Goal: Task Accomplishment & Management: Complete application form

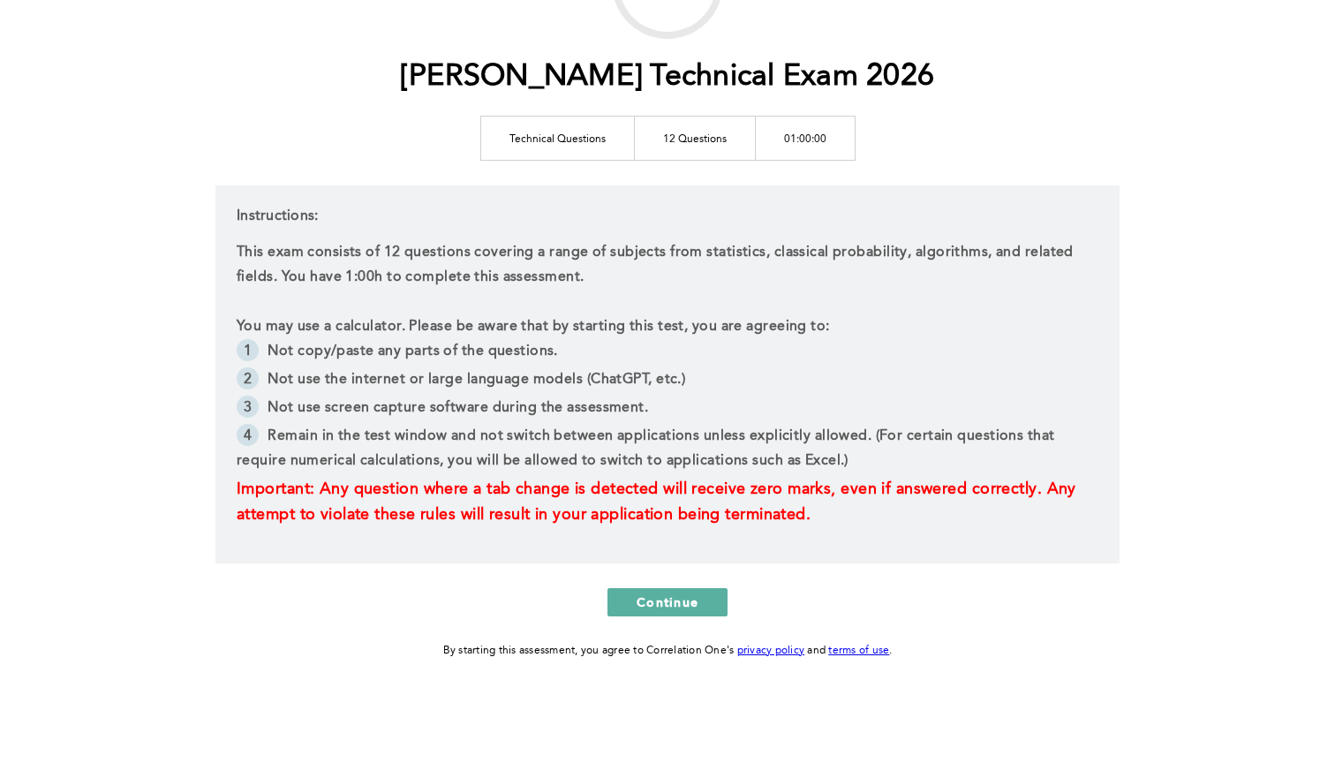
scroll to position [175, 0]
click at [709, 606] on button "Continue" at bounding box center [668, 602] width 120 height 28
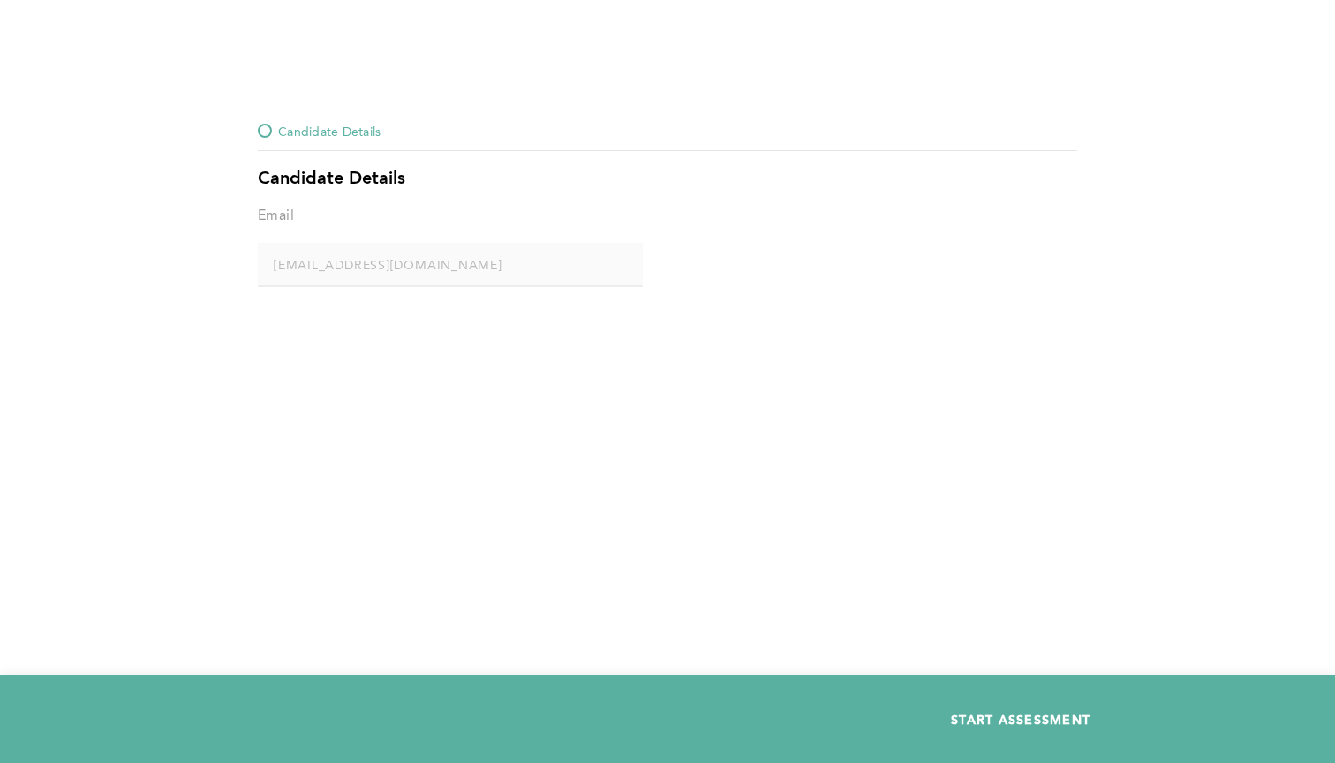
click at [971, 708] on button "START ASSESSMENT" at bounding box center [1021, 719] width 198 height 28
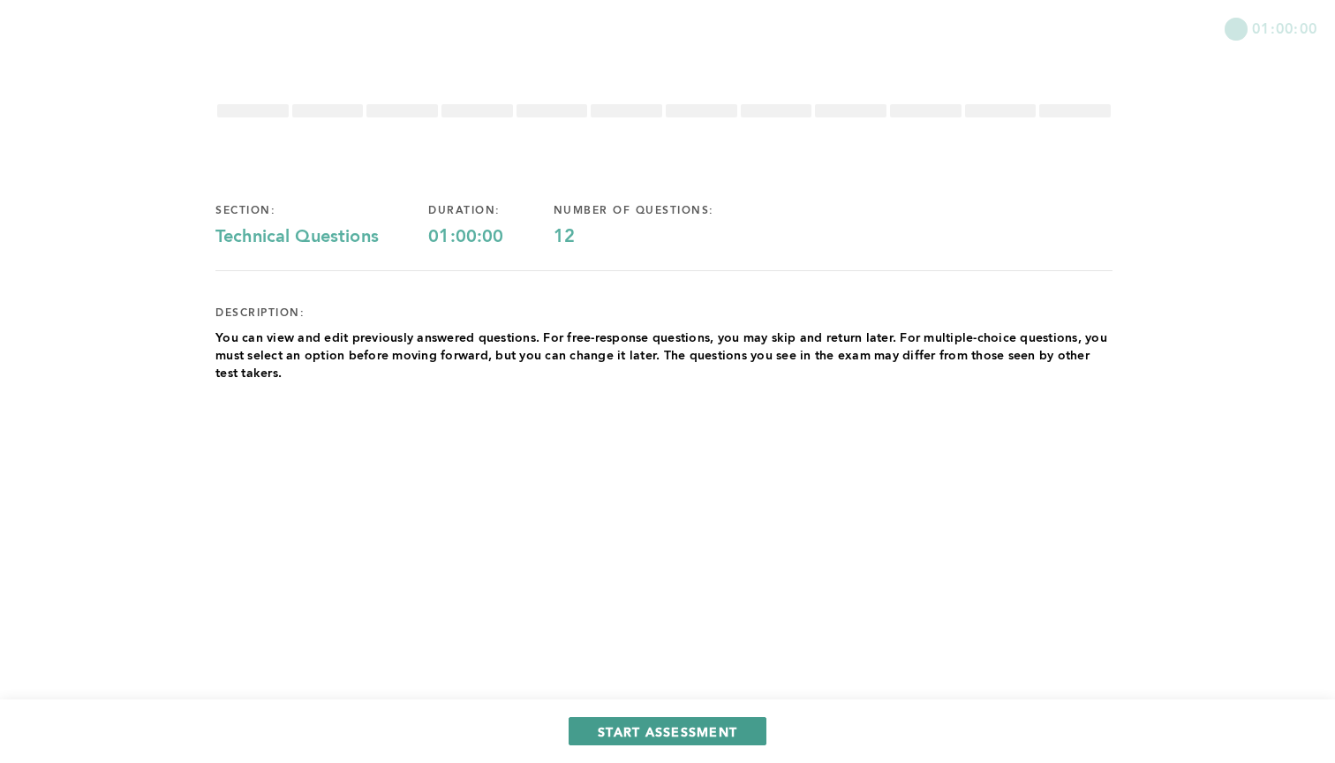
click at [675, 721] on button "START ASSESSMENT" at bounding box center [668, 731] width 198 height 28
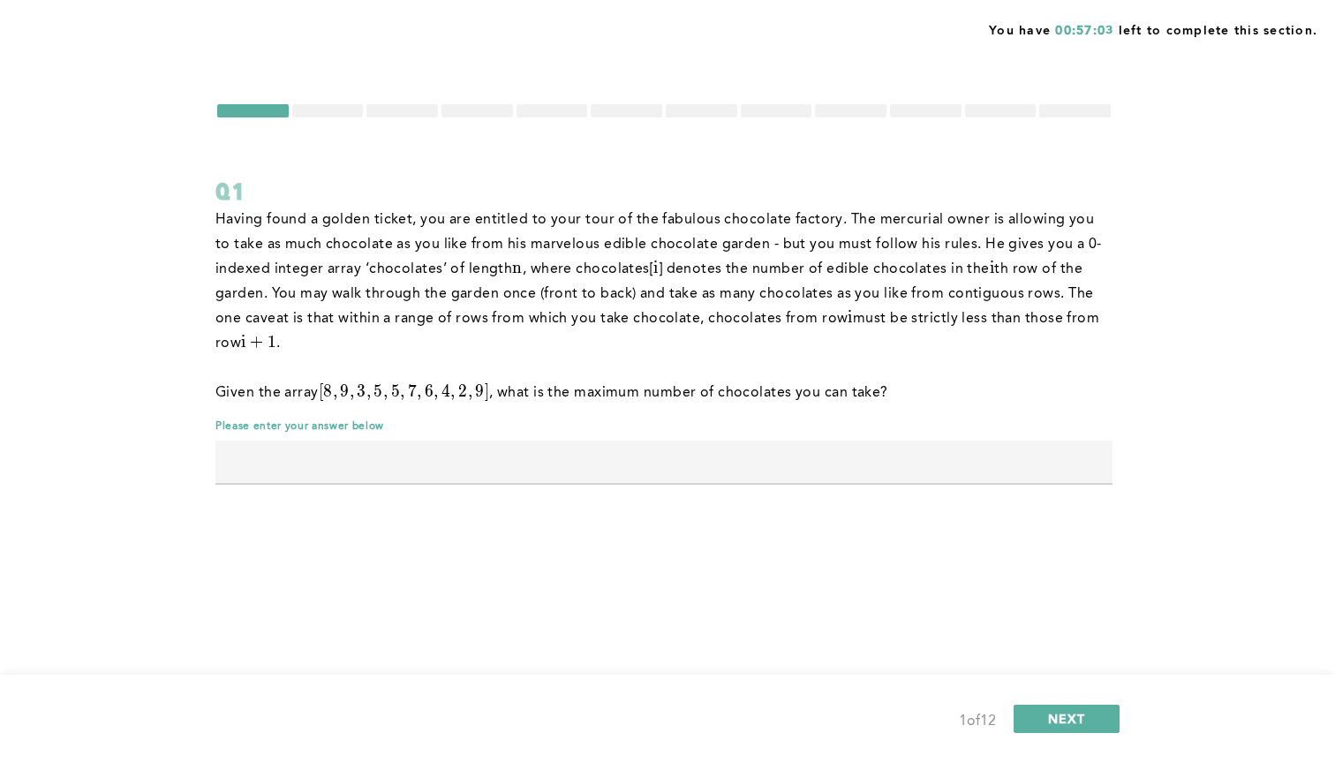
click at [489, 461] on input "text" at bounding box center [663, 462] width 897 height 42
type input "24"
click at [1048, 721] on span "NEXT" at bounding box center [1067, 718] width 38 height 17
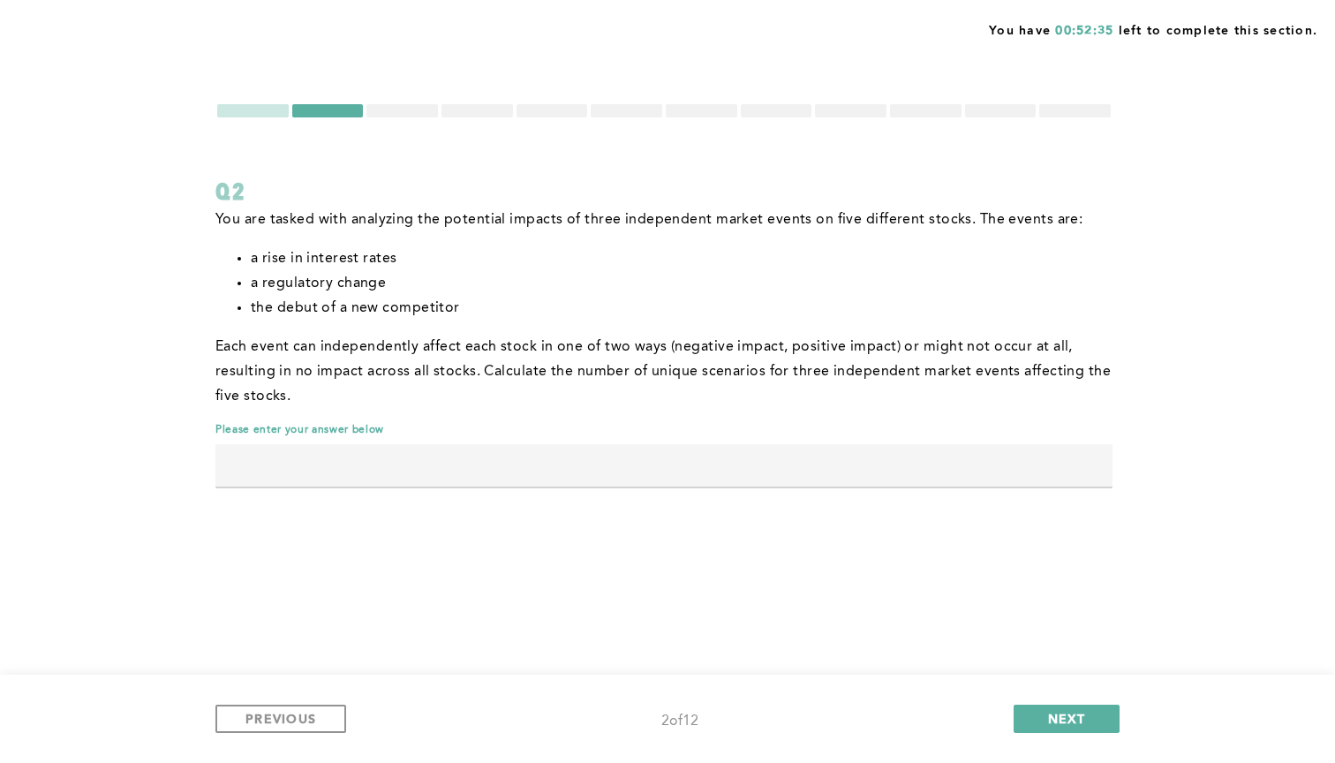
click at [735, 464] on input "text" at bounding box center [663, 465] width 897 height 42
type input "35937"
click at [1081, 714] on span "NEXT" at bounding box center [1067, 718] width 38 height 17
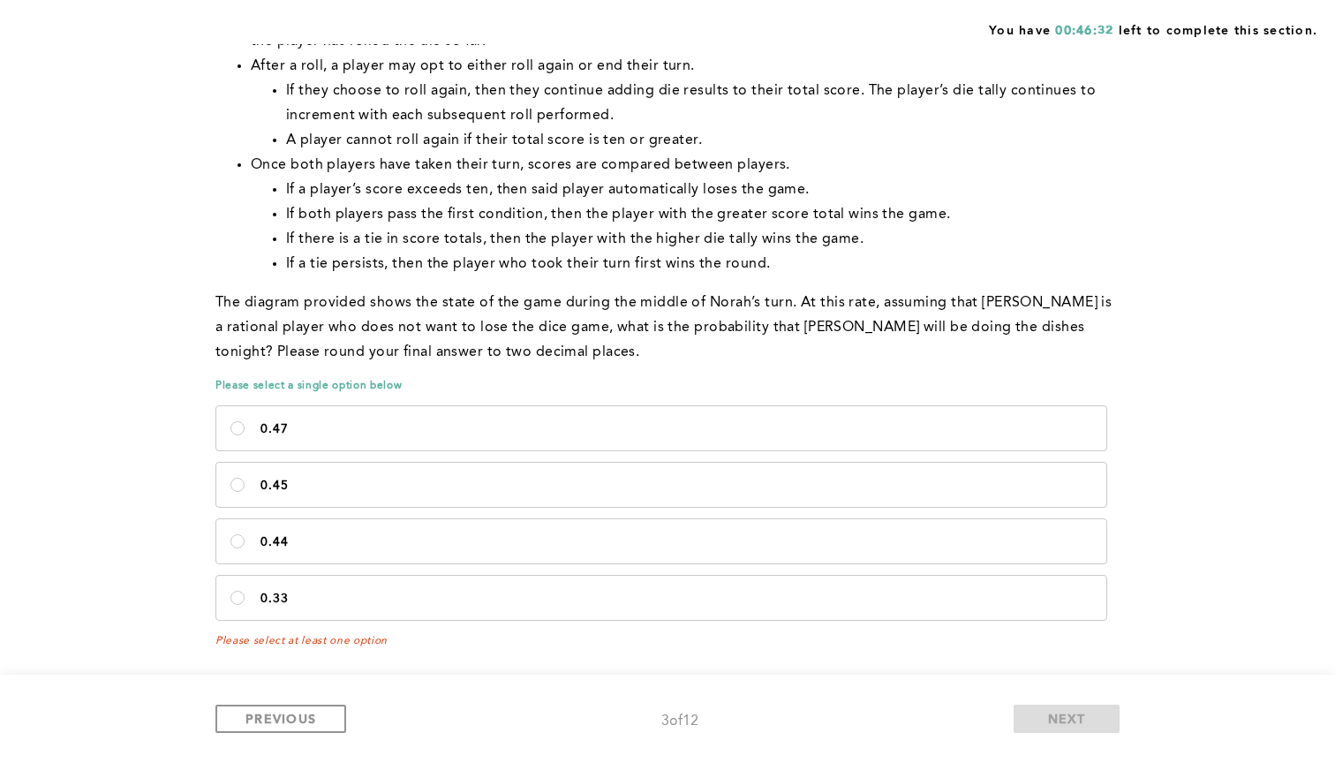
scroll to position [838, 0]
click at [242, 538] on input "0.44" at bounding box center [237, 541] width 14 height 14
radio input "true"
click at [1082, 725] on span "NEXT" at bounding box center [1067, 718] width 38 height 17
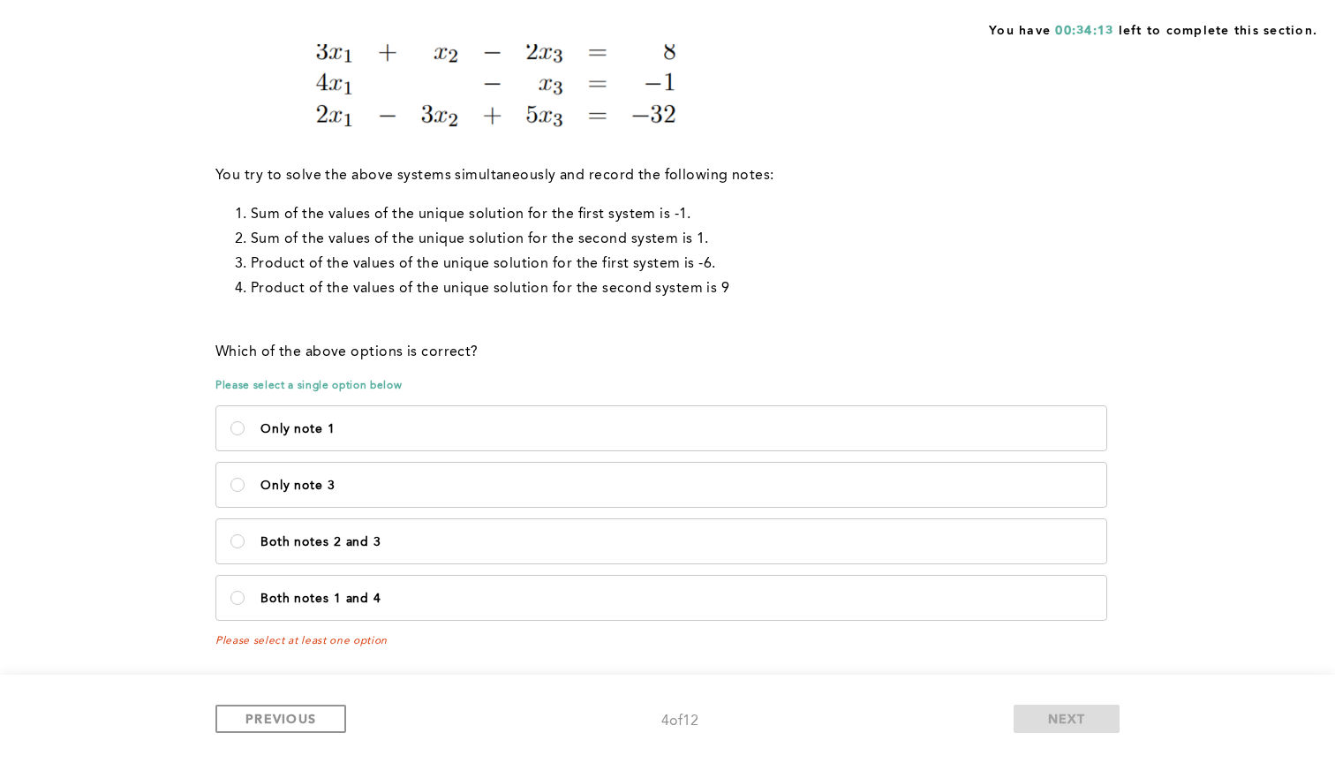
scroll to position [450, 0]
click at [319, 531] on label "Both notes 2 and 3" at bounding box center [661, 541] width 890 height 44
click at [245, 534] on 3\<\/p\> "Both notes 2 and 3" at bounding box center [237, 541] width 14 height 14
radio 3\<\/p\> "true"
click at [1086, 706] on button "NEXT" at bounding box center [1067, 719] width 106 height 28
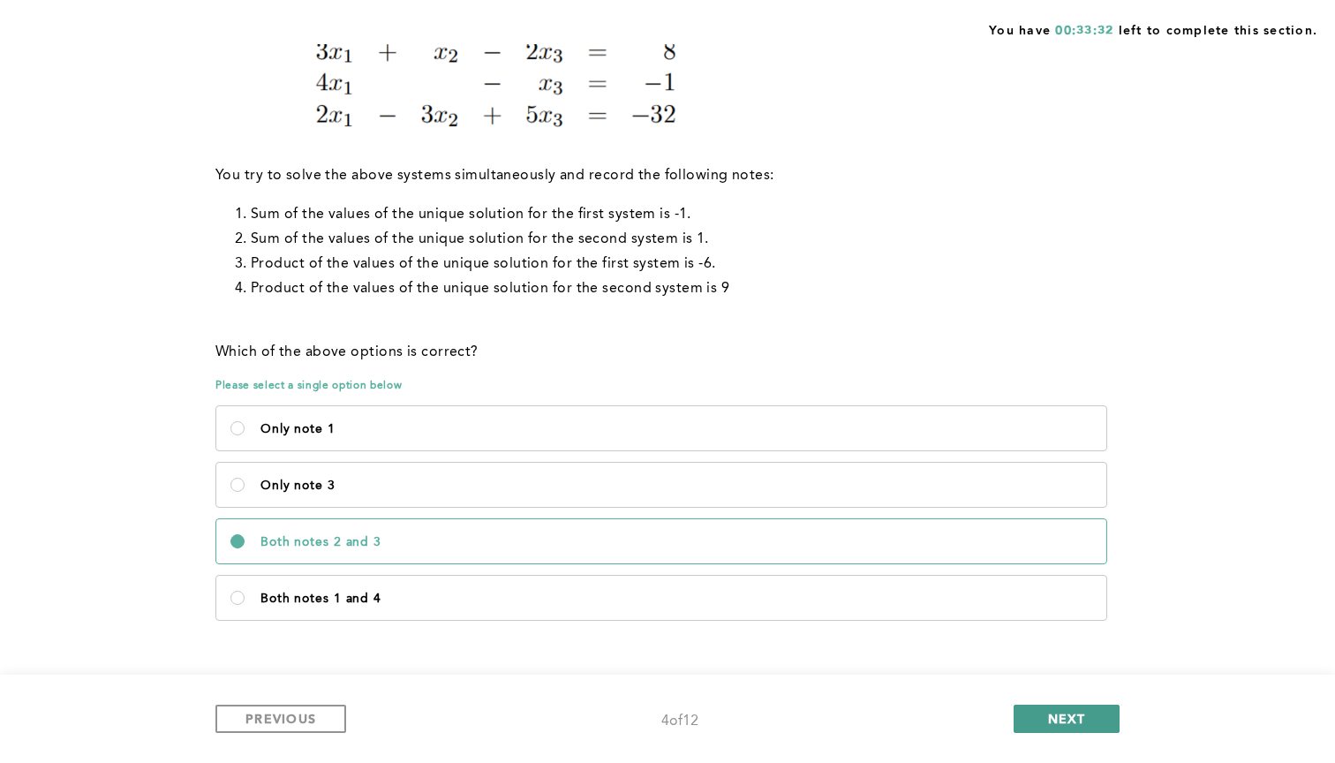
scroll to position [0, 0]
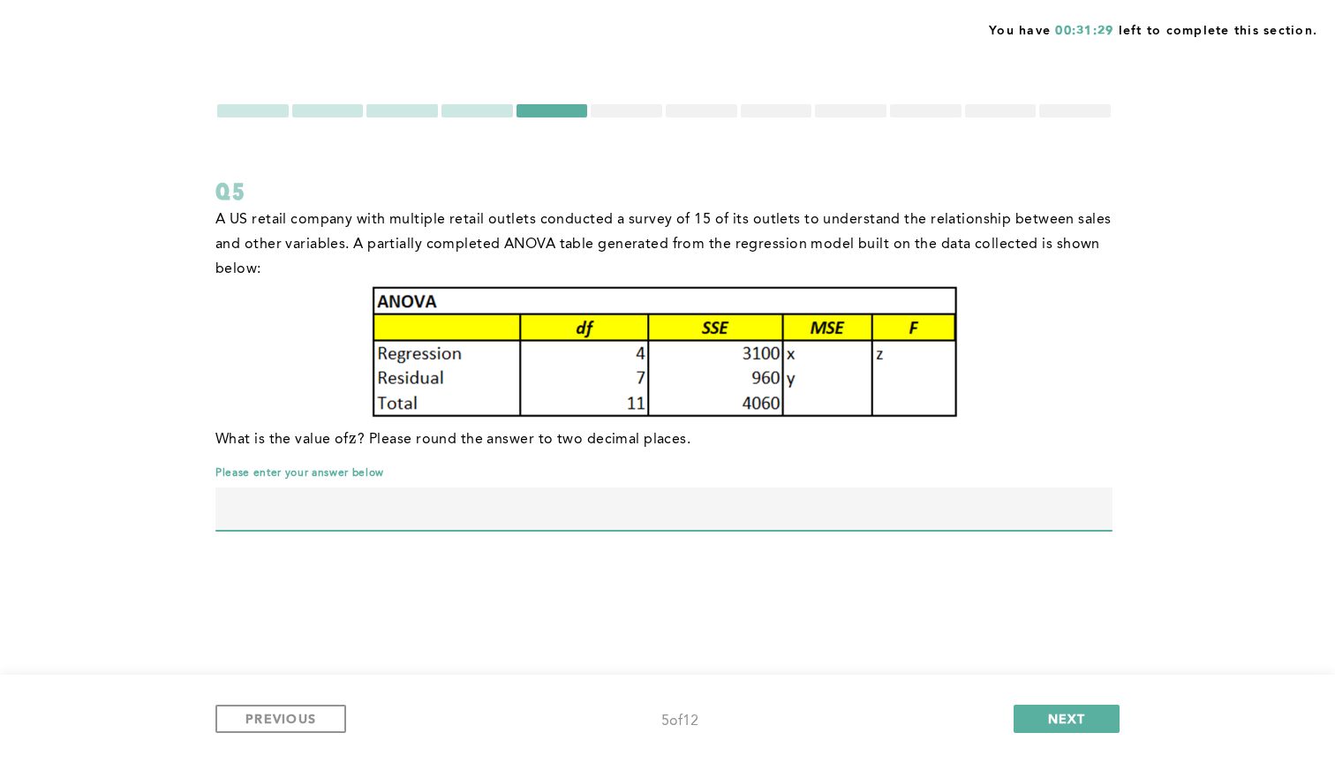
click at [761, 506] on input "text" at bounding box center [663, 508] width 897 height 42
type input "5.65"
click at [1068, 714] on span "NEXT" at bounding box center [1067, 718] width 38 height 17
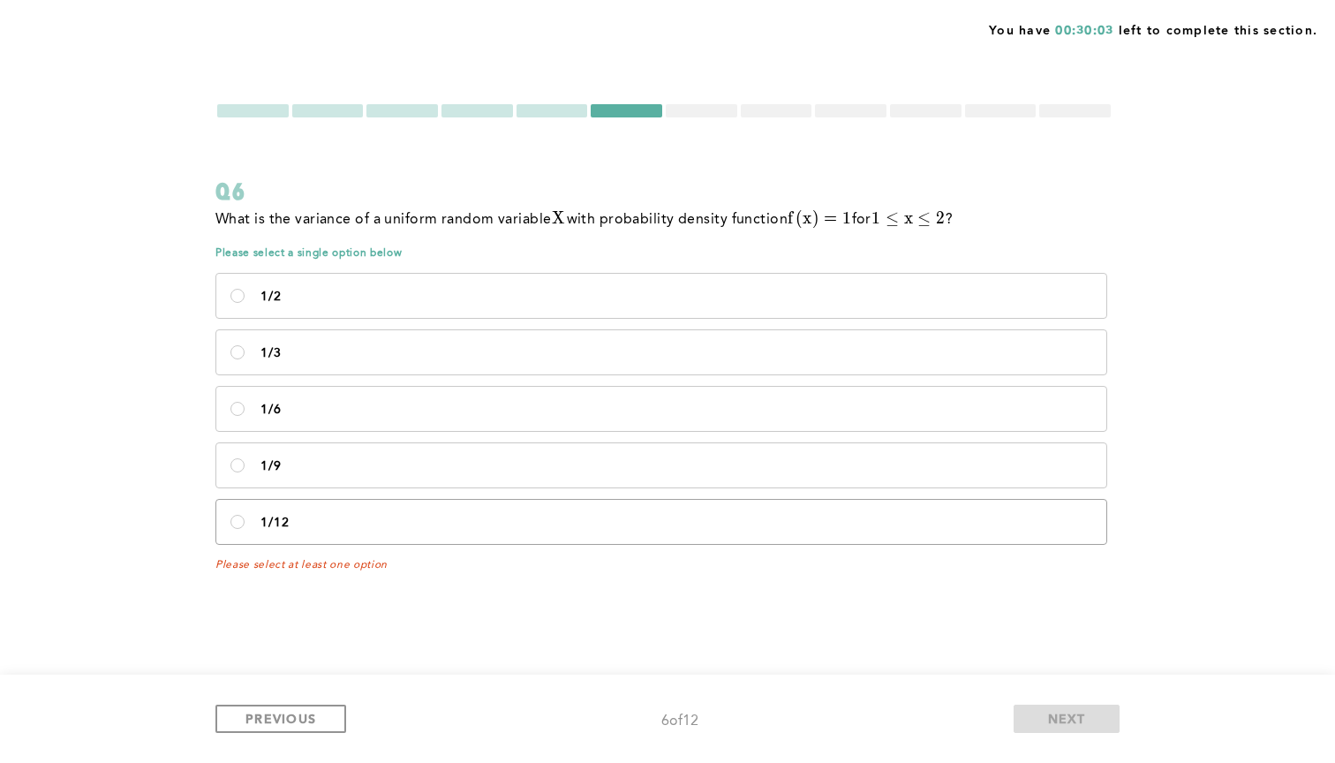
click at [238, 529] on label "1/12" at bounding box center [661, 522] width 890 height 44
click at [238, 529] on input "1/12" at bounding box center [237, 522] width 14 height 14
radio input "true"
click at [1081, 720] on span "NEXT" at bounding box center [1067, 718] width 38 height 17
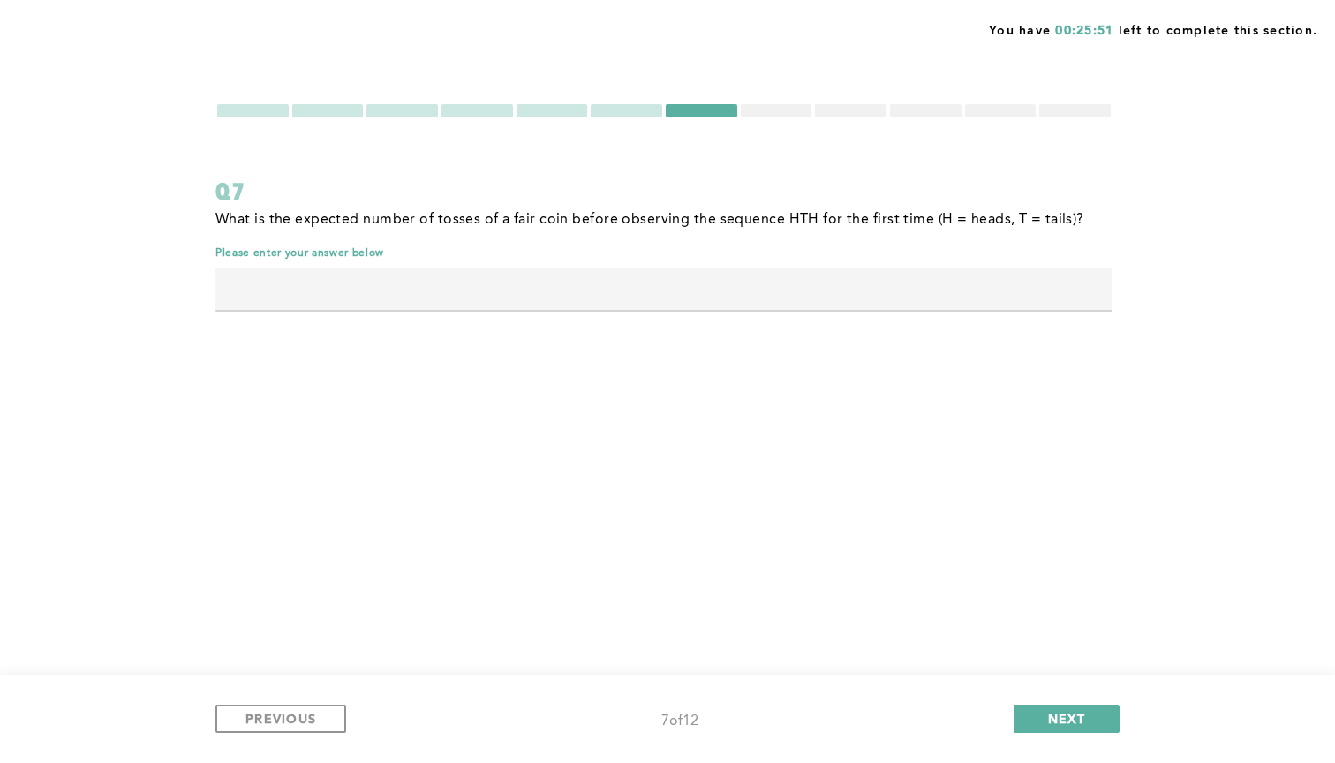
click at [704, 287] on input "text" at bounding box center [663, 289] width 897 height 42
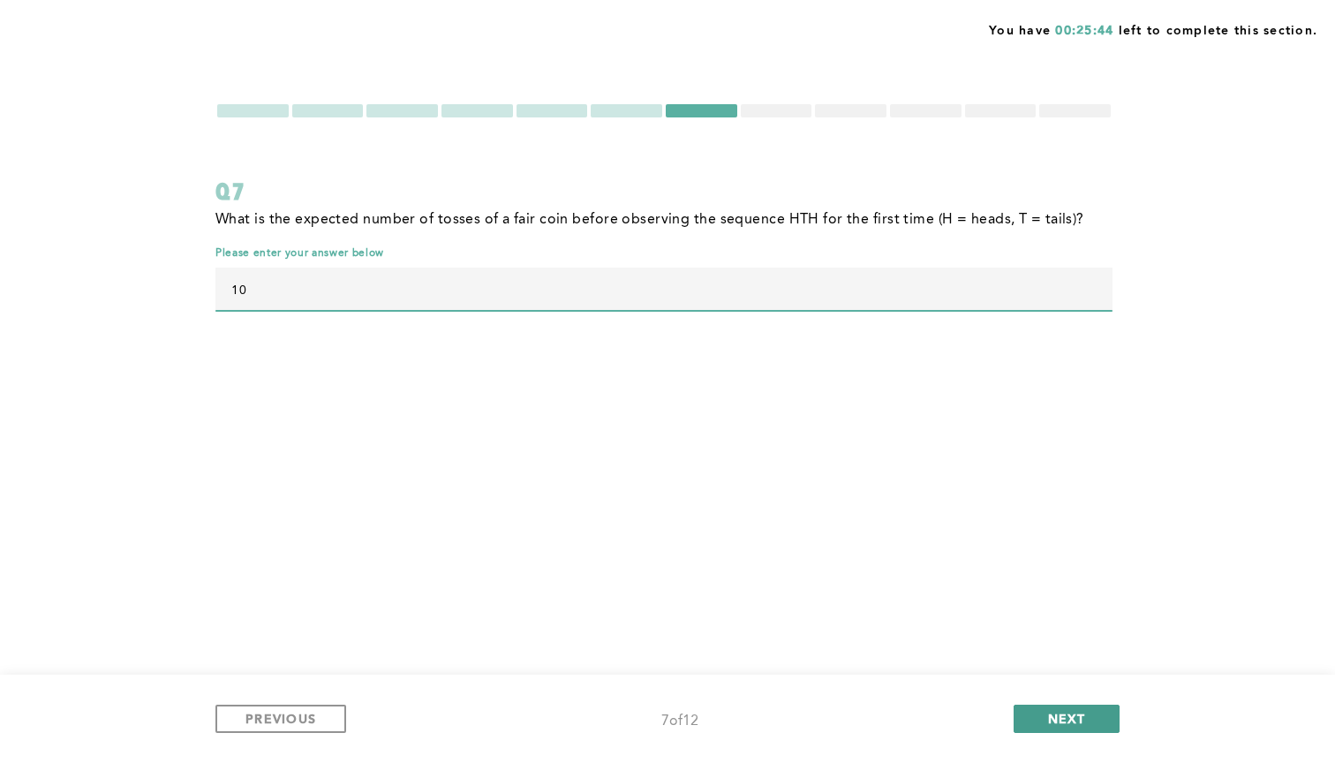
type input "10"
click at [1084, 721] on span "NEXT" at bounding box center [1067, 718] width 38 height 17
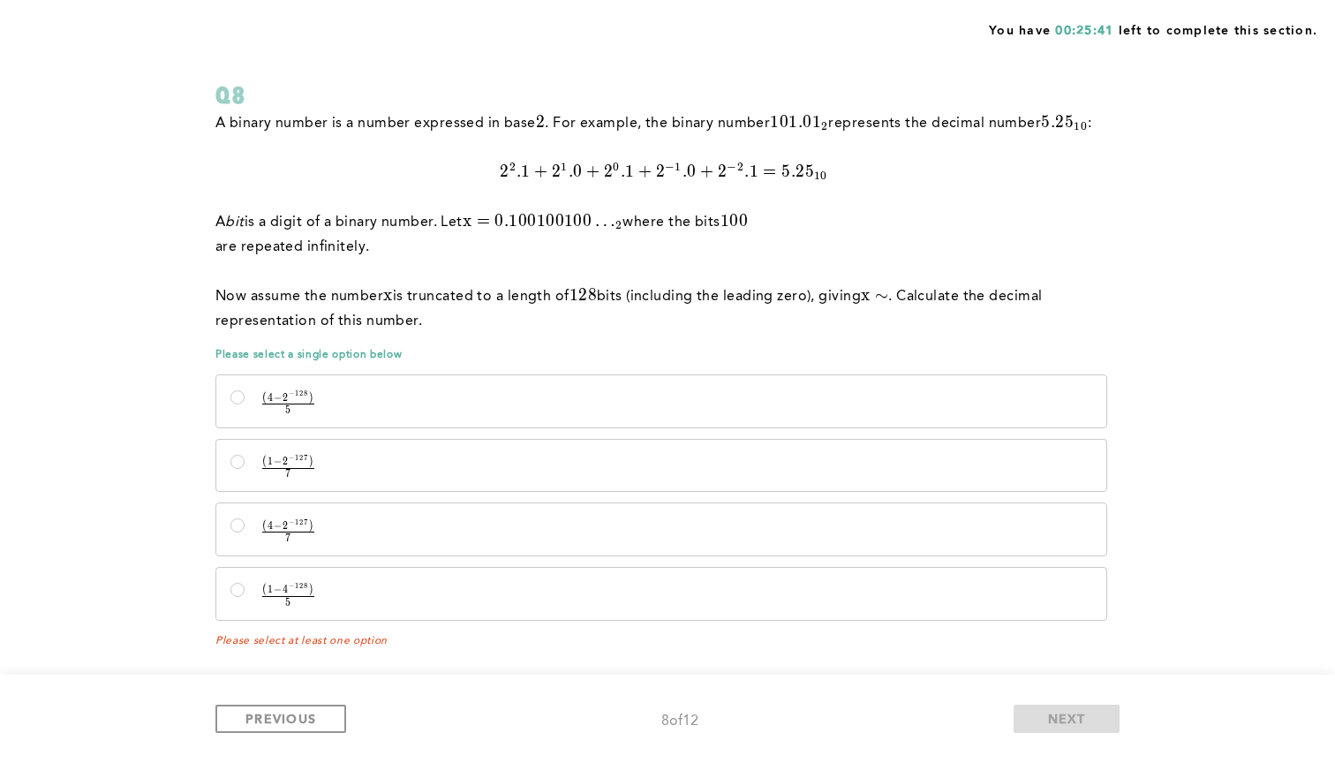
scroll to position [96, 0]
click at [236, 528] on input "( 4 − 2 − 127 ) 7 \frac {(4-2^{-127})} {7} 7 ( 4 − 2 − 1 2 7 ) ​" at bounding box center [237, 525] width 14 height 14
radio input "true"
click at [1054, 713] on span "NEXT" at bounding box center [1067, 718] width 38 height 17
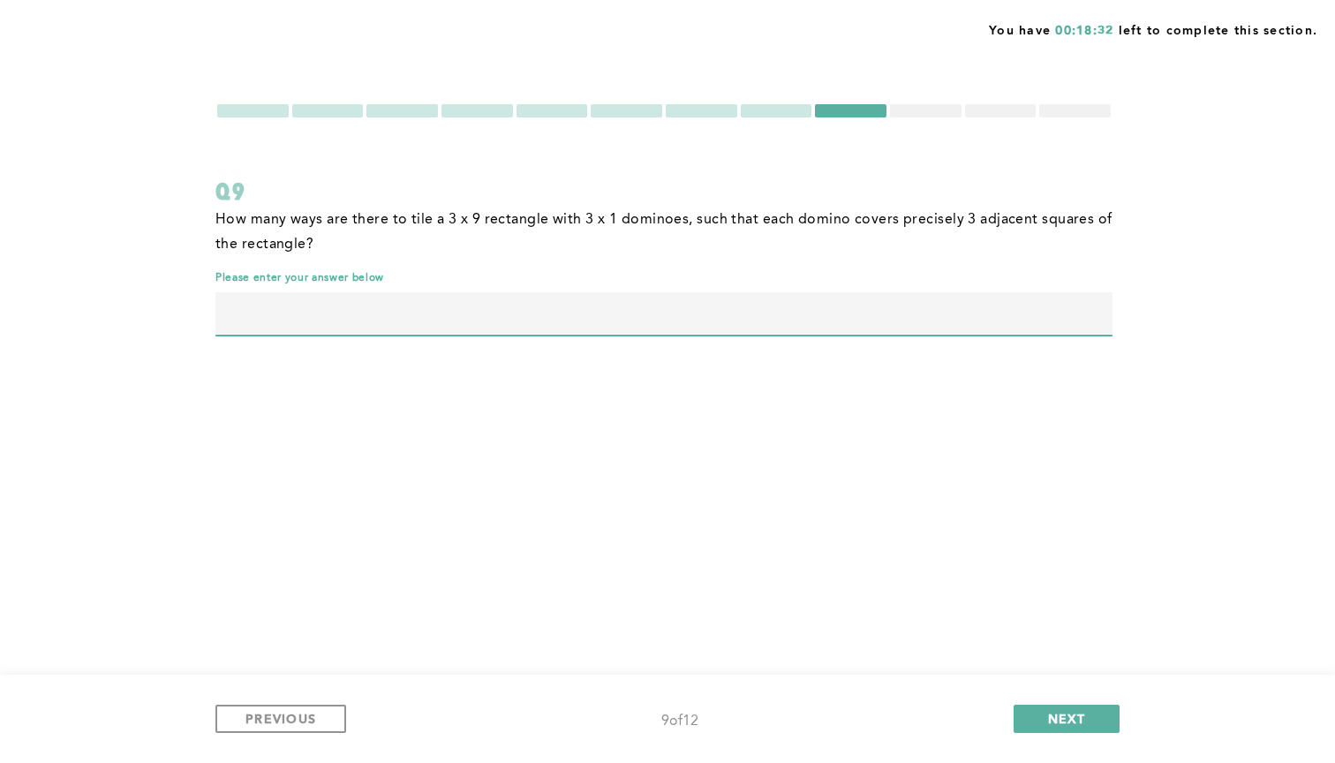
click at [889, 314] on input "text" at bounding box center [663, 313] width 897 height 42
type input "19"
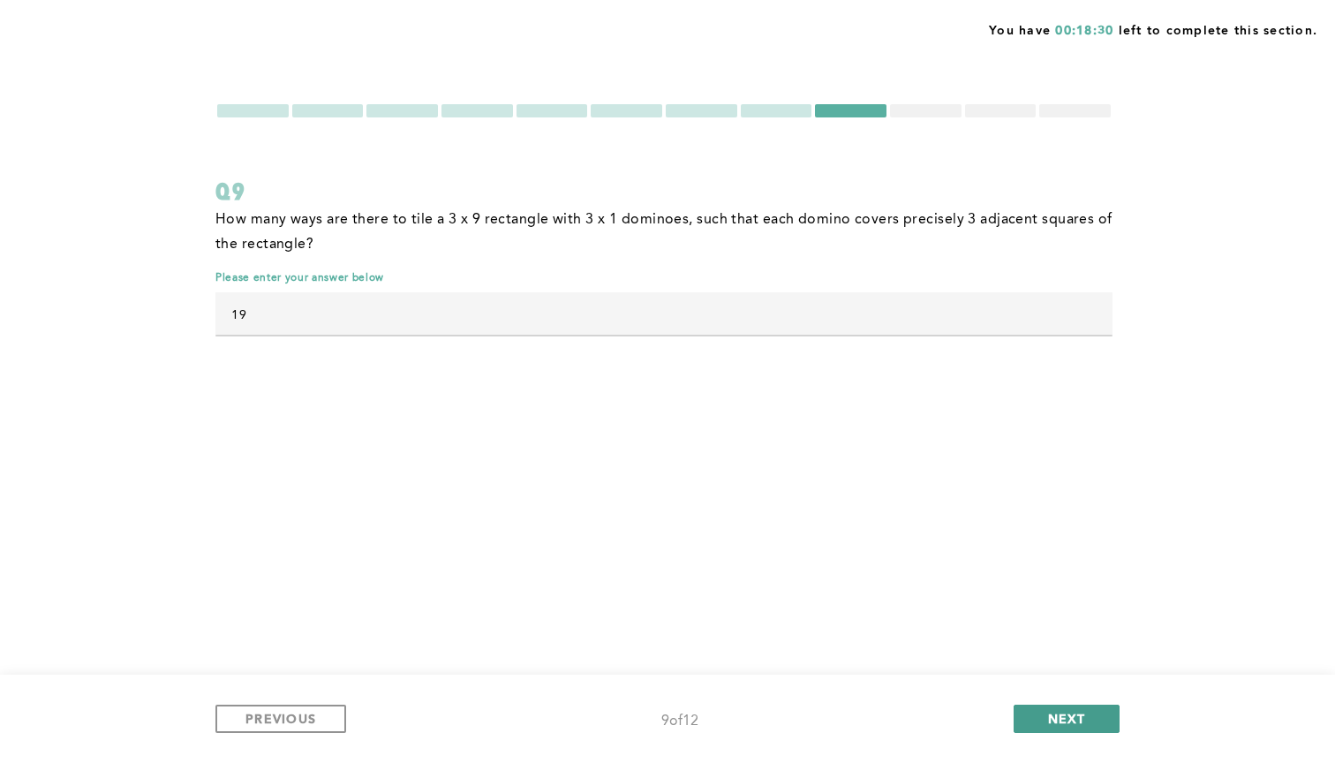
click at [1083, 706] on button "NEXT" at bounding box center [1067, 719] width 106 height 28
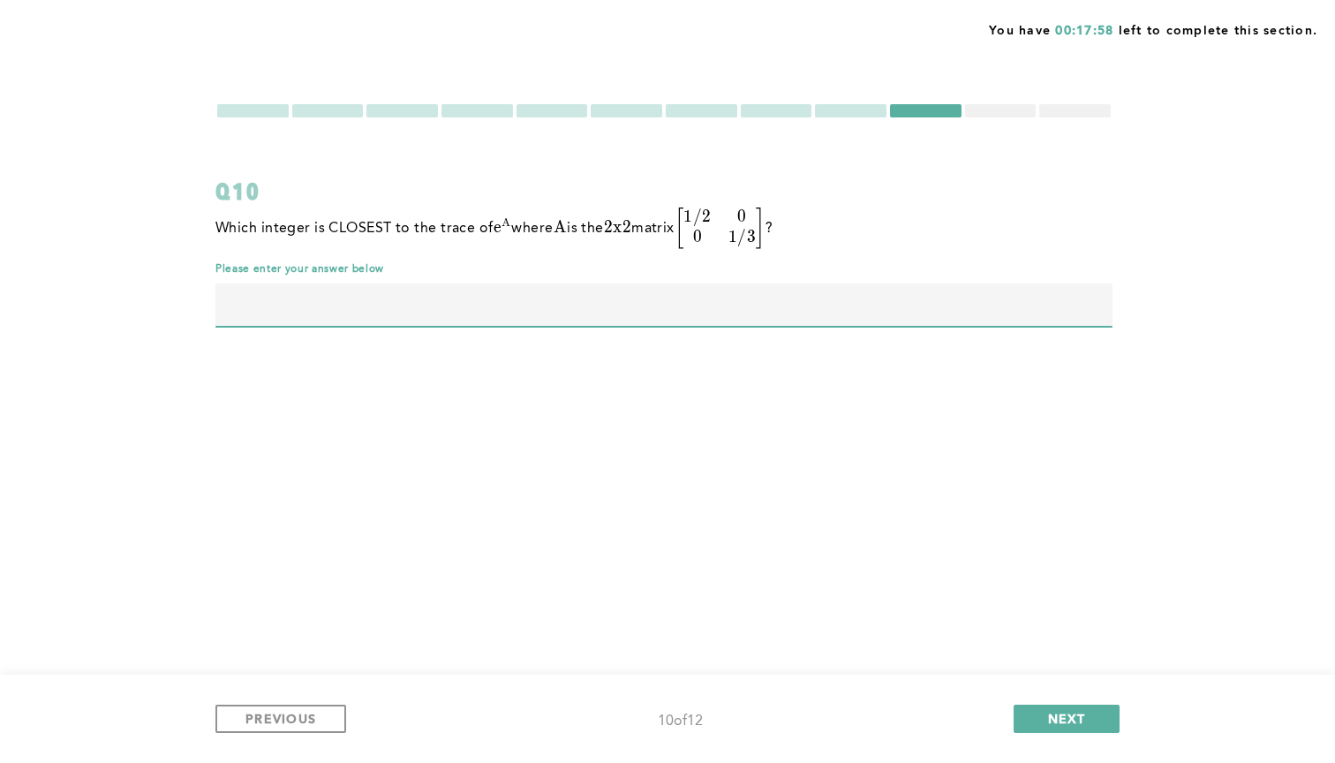
click at [528, 297] on input "text" at bounding box center [663, 304] width 897 height 42
type input "3"
click at [587, 209] on p "Which integer is CLOSEST to the trace of e A e^A e A where A A A is the 2 x 2 2…" at bounding box center [493, 228] width 557 height 41
click at [1030, 711] on button "NEXT" at bounding box center [1067, 719] width 106 height 28
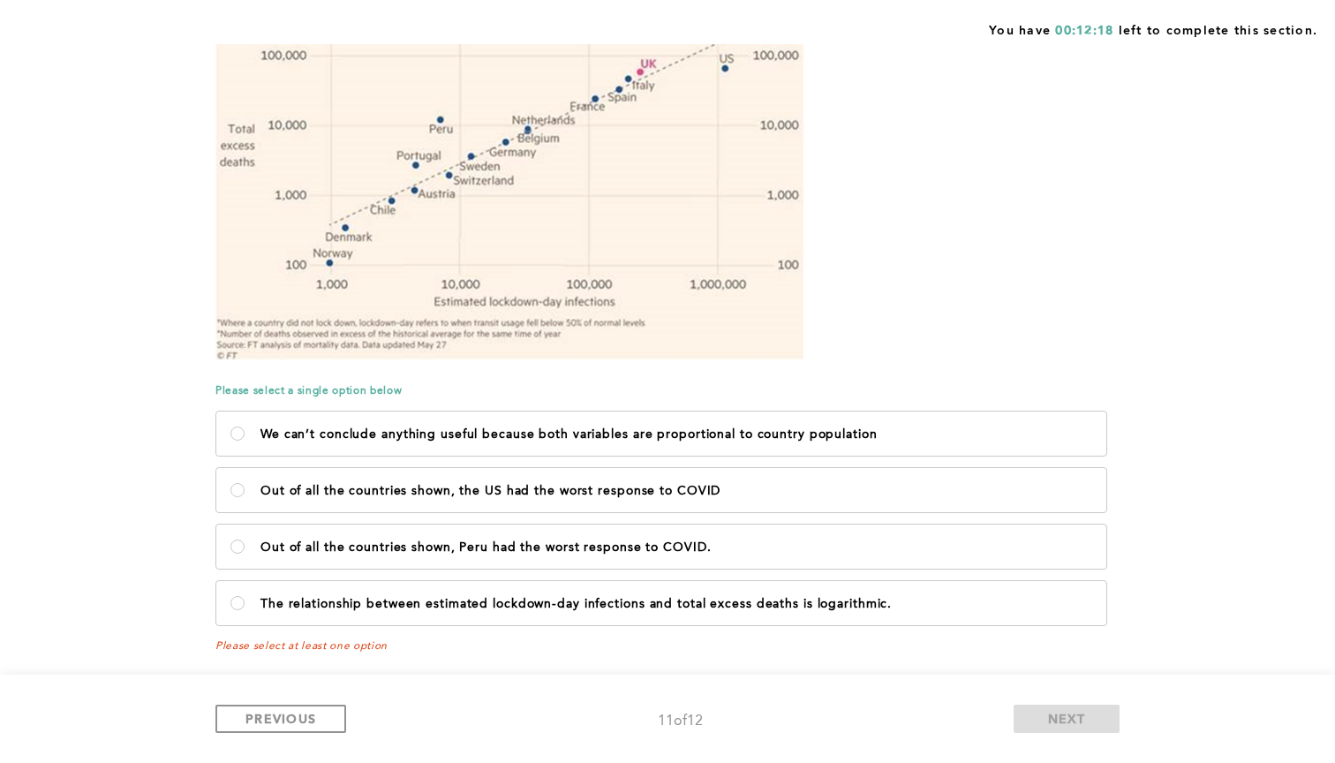
scroll to position [241, 0]
click at [788, 560] on label "Out of all the countries shown, Peru had the worst response to COVID." at bounding box center [661, 546] width 890 height 44
click at [245, 553] on COVID\ "Out of all the countries shown, Peru had the worst response to COVID." at bounding box center [237, 546] width 14 height 14
radio COVID\ "true"
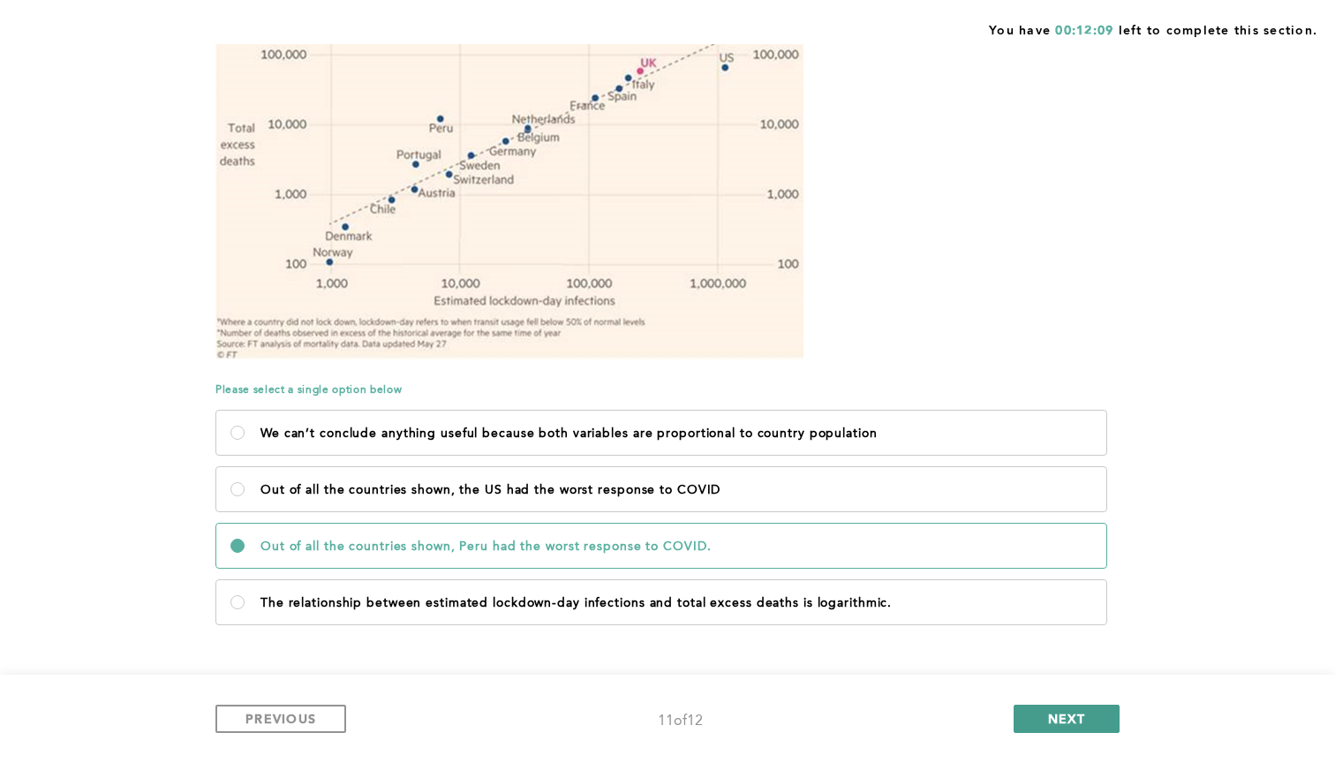
click at [1117, 714] on button "NEXT" at bounding box center [1067, 719] width 106 height 28
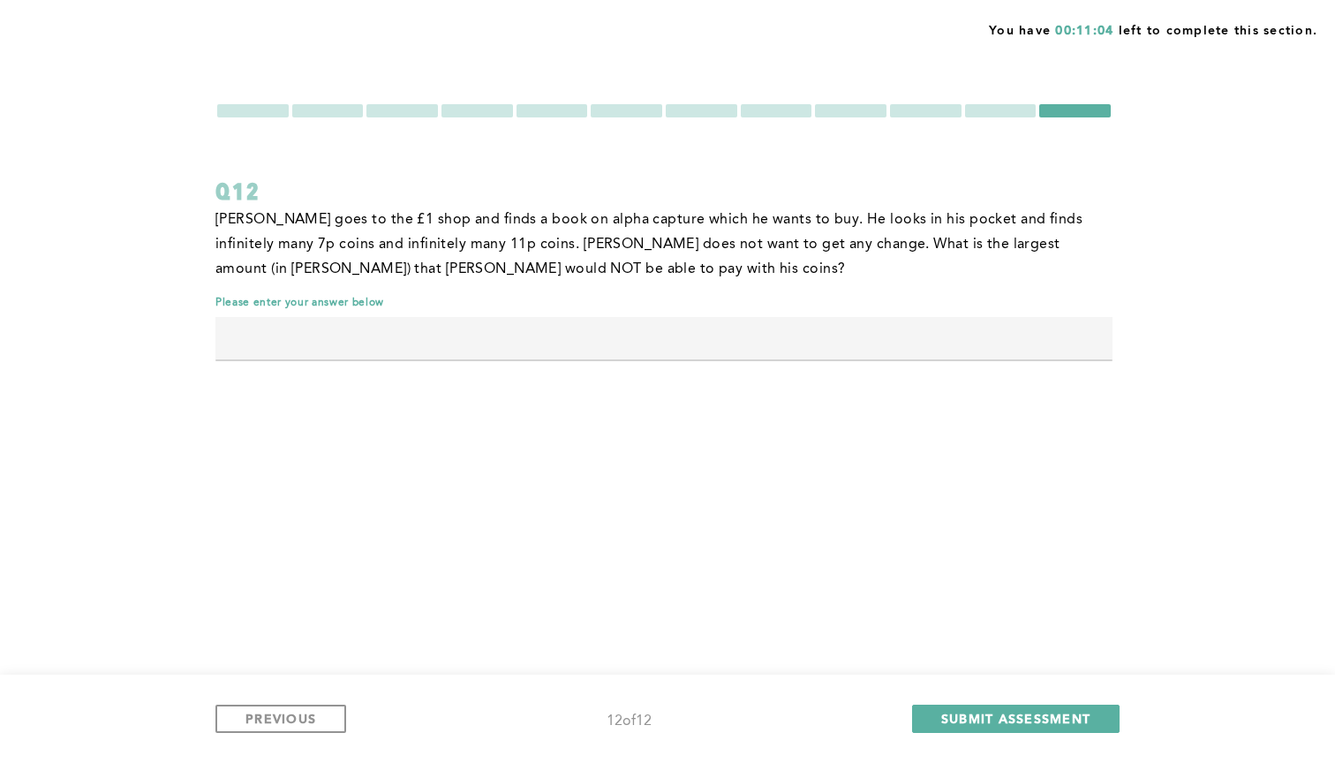
click at [861, 342] on input "text" at bounding box center [663, 338] width 897 height 42
click at [823, 338] on input "text" at bounding box center [663, 338] width 897 height 42
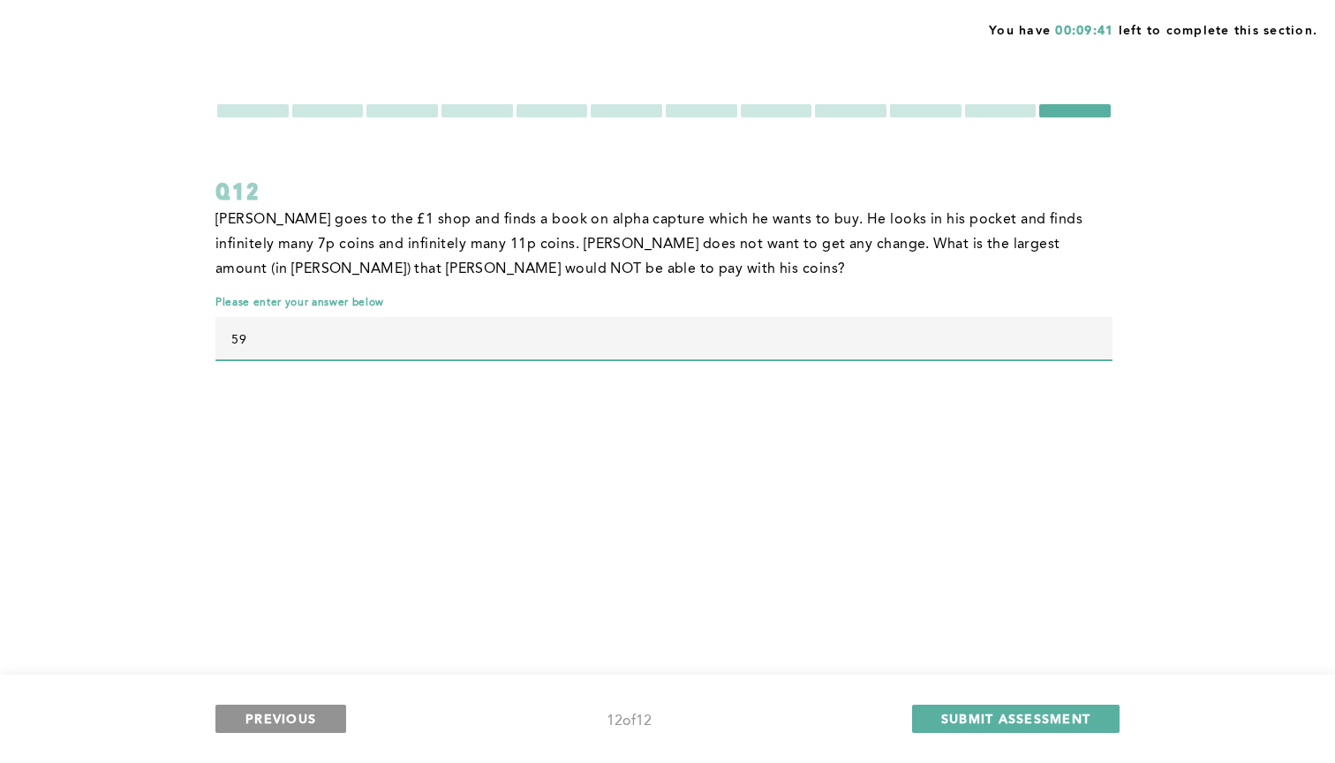
type input "59"
click at [283, 705] on button "PREVIOUS" at bounding box center [280, 719] width 131 height 28
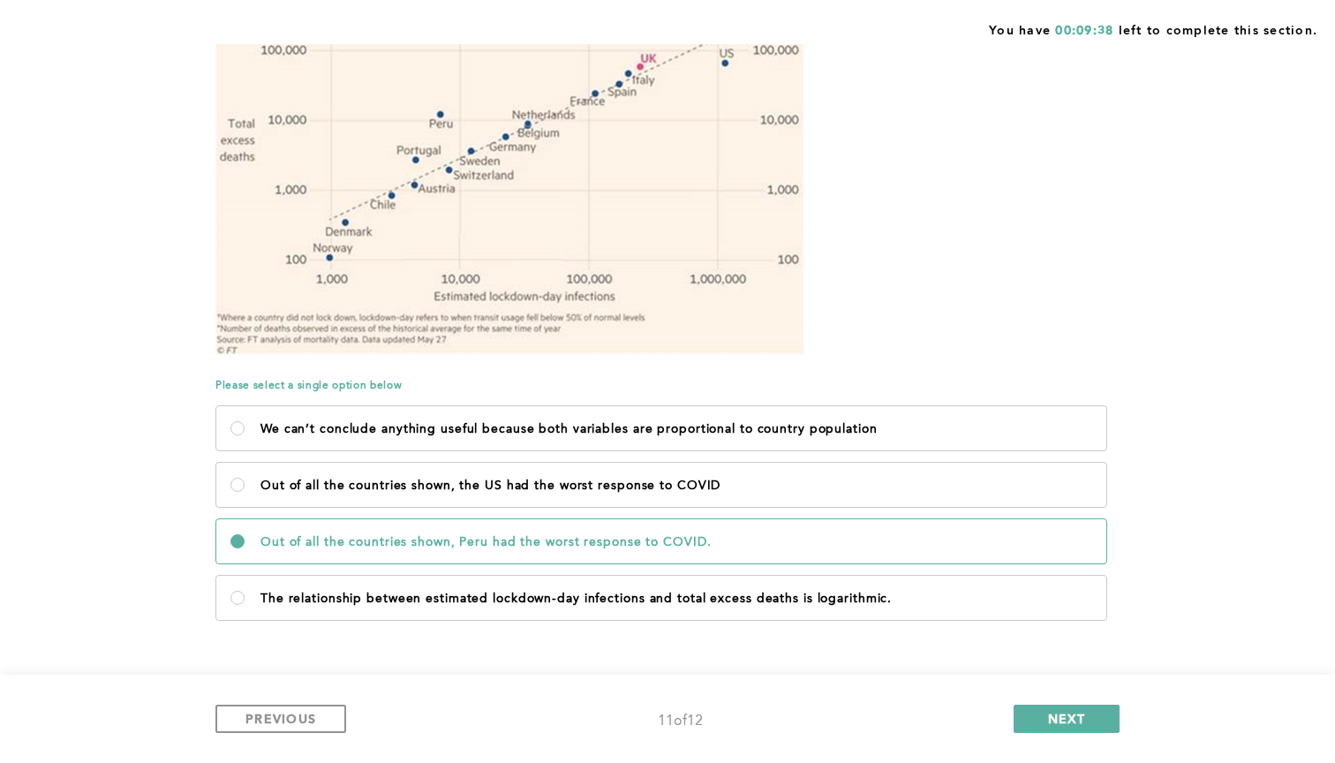
scroll to position [246, 0]
click at [272, 714] on span "PREVIOUS" at bounding box center [281, 718] width 71 height 17
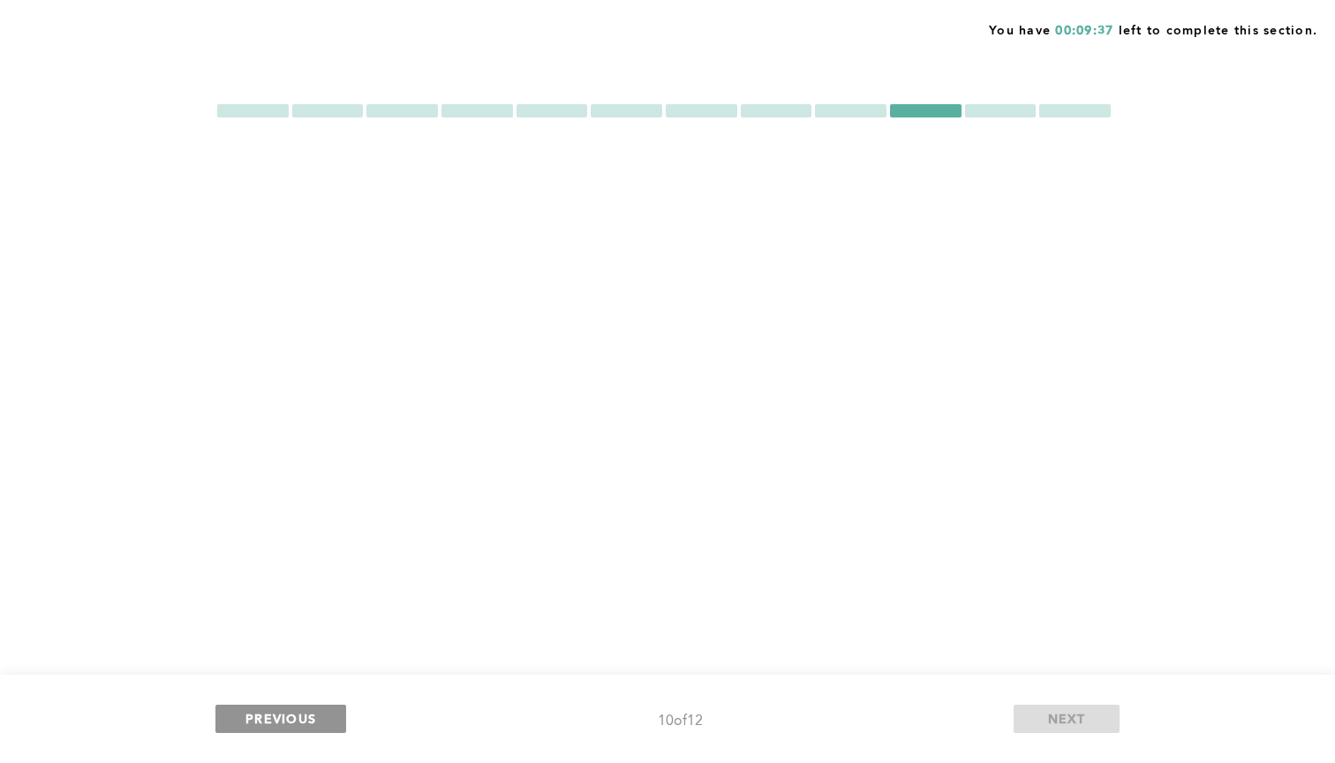
scroll to position [0, 0]
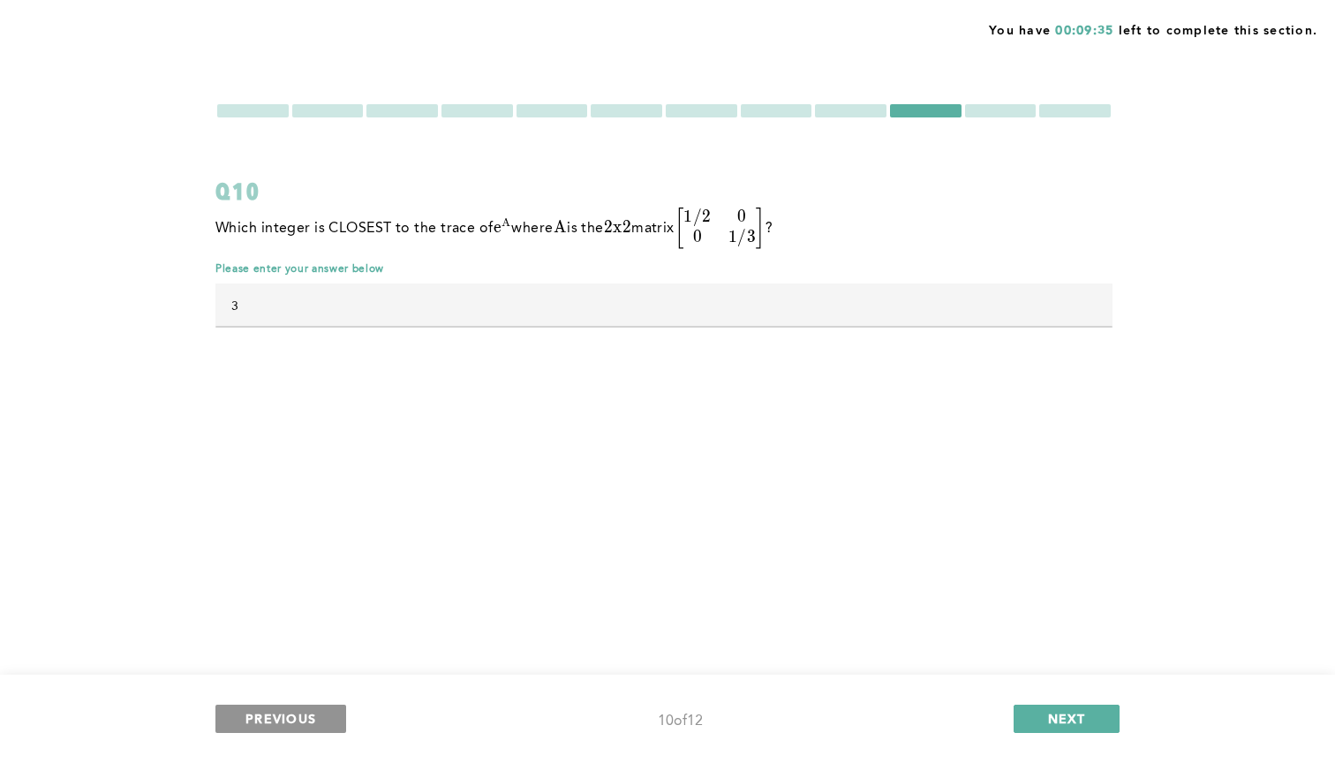
click at [296, 720] on span "PREVIOUS" at bounding box center [281, 718] width 71 height 17
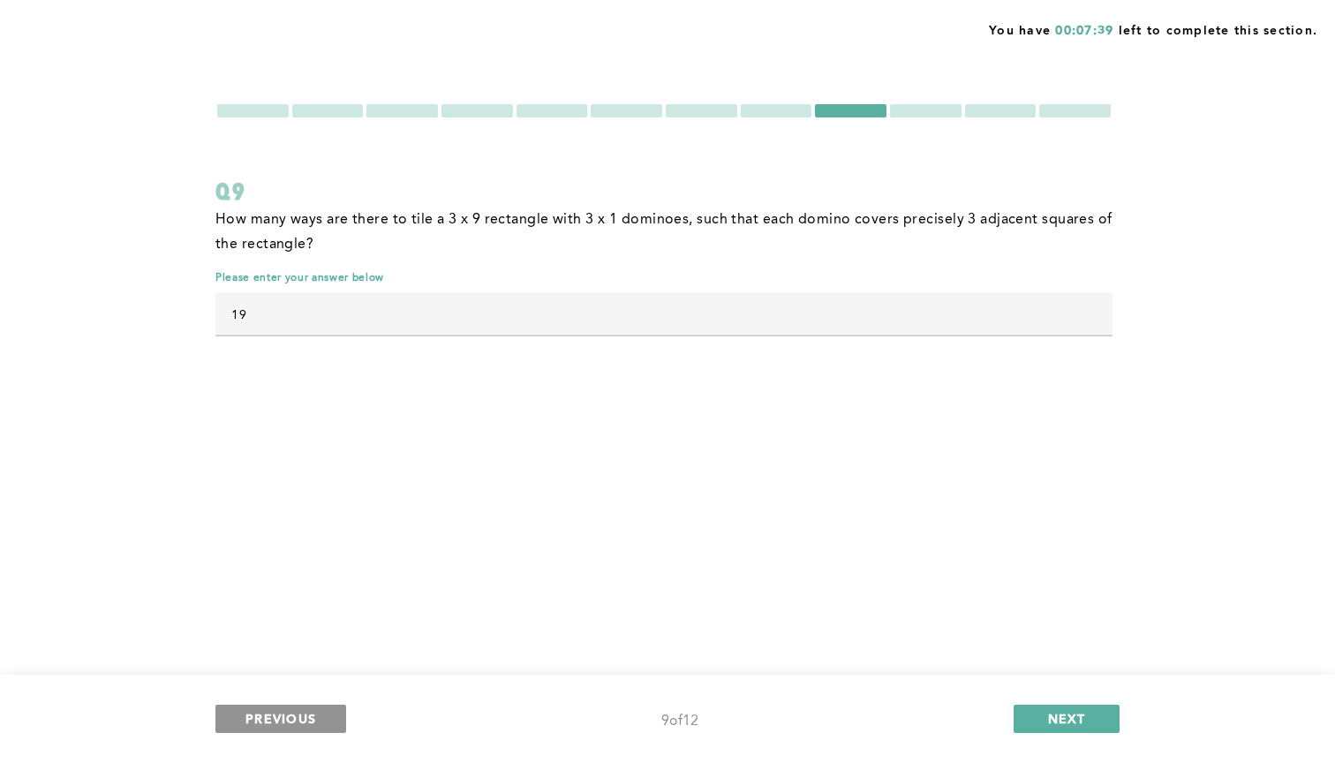
click at [248, 709] on button "PREVIOUS" at bounding box center [280, 719] width 131 height 28
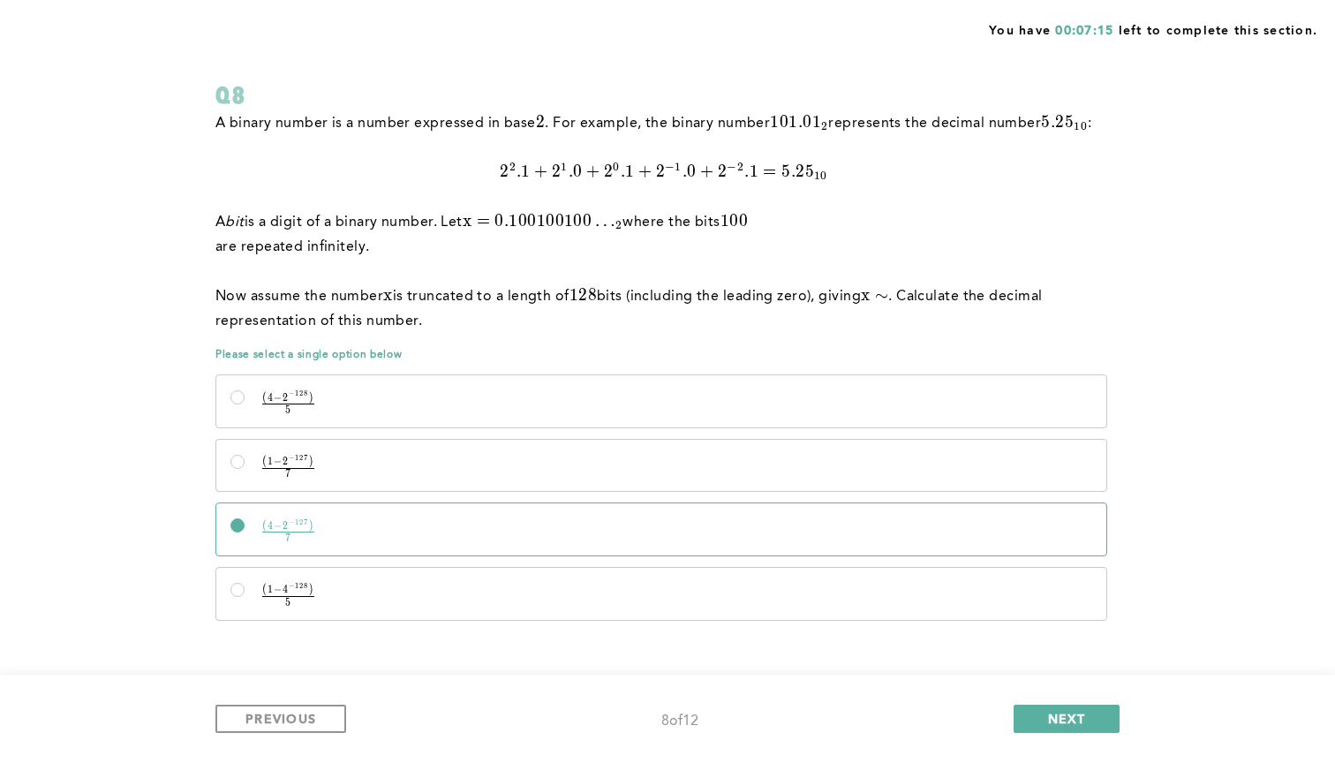
scroll to position [96, 0]
click at [321, 727] on button "PREVIOUS" at bounding box center [280, 719] width 131 height 28
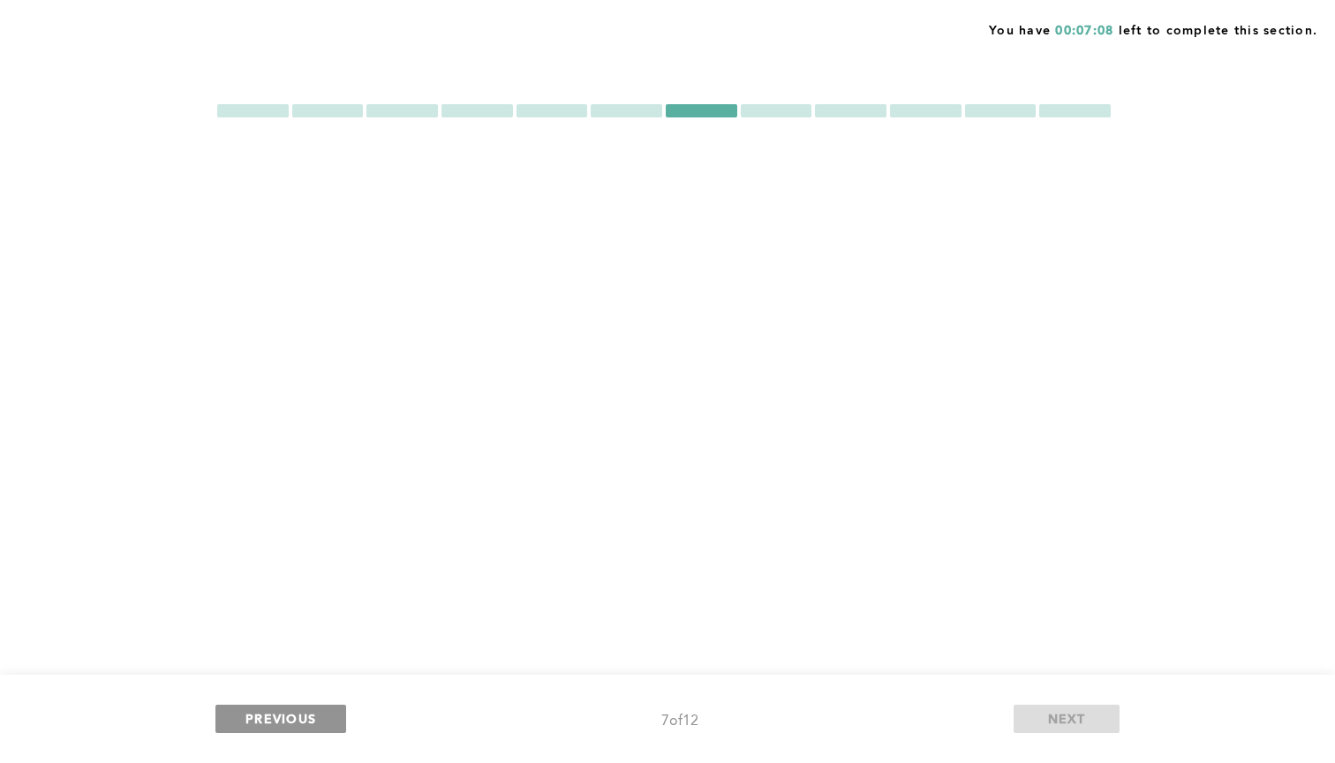
scroll to position [0, 0]
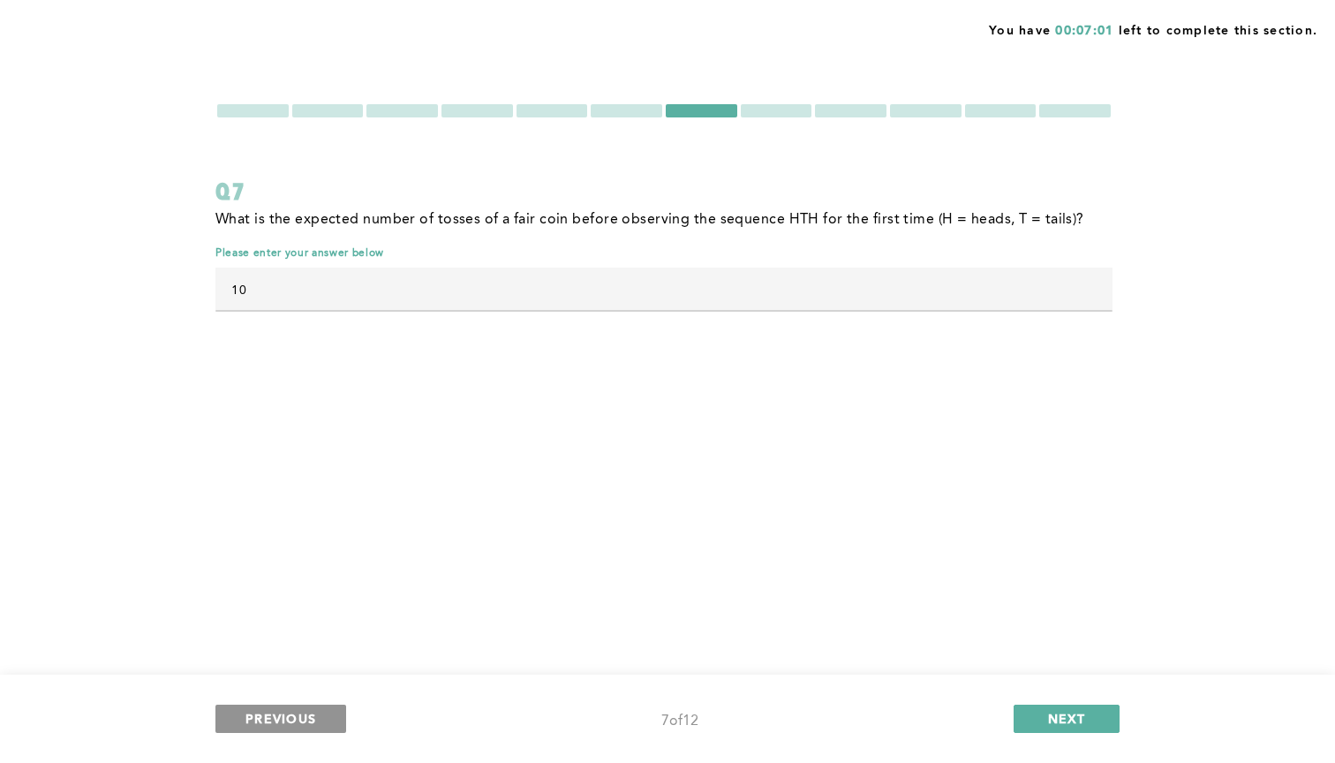
click at [321, 727] on button "PREVIOUS" at bounding box center [280, 719] width 131 height 28
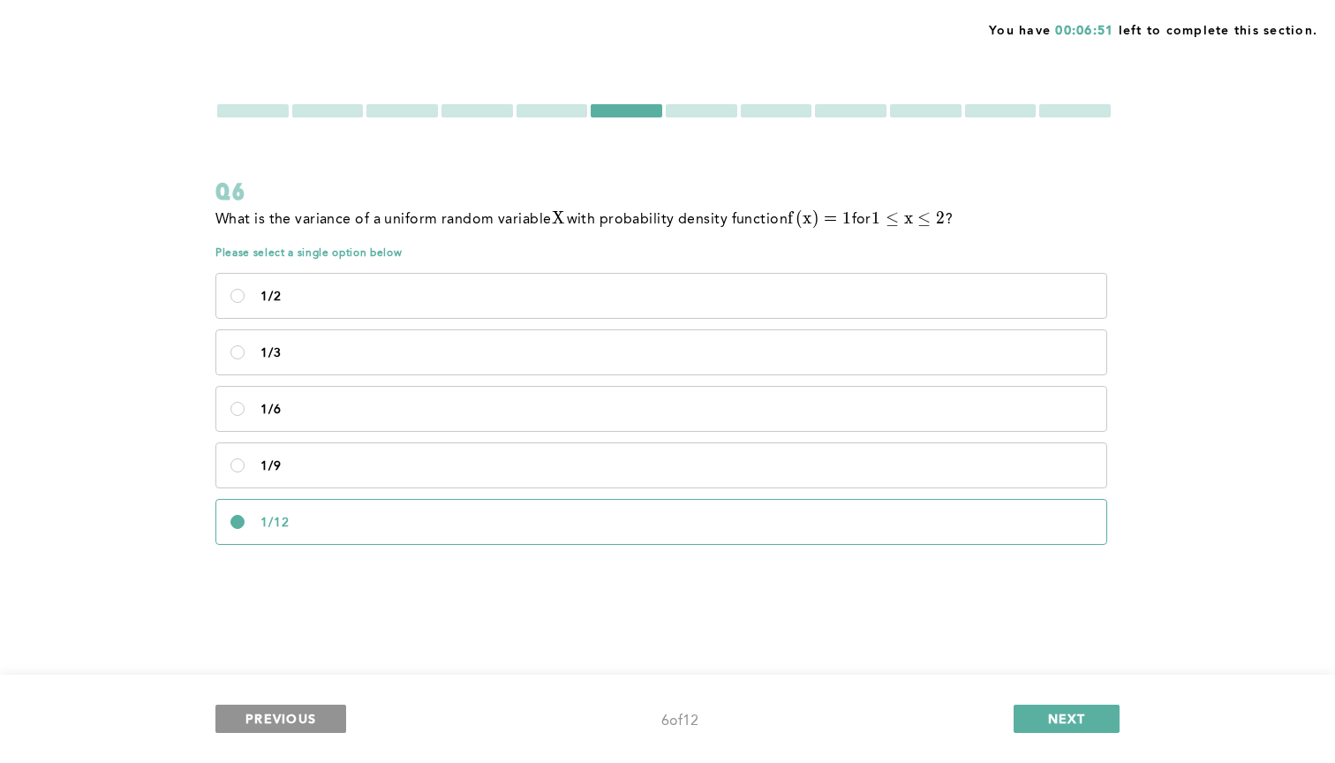
click at [321, 727] on button "PREVIOUS" at bounding box center [280, 719] width 131 height 28
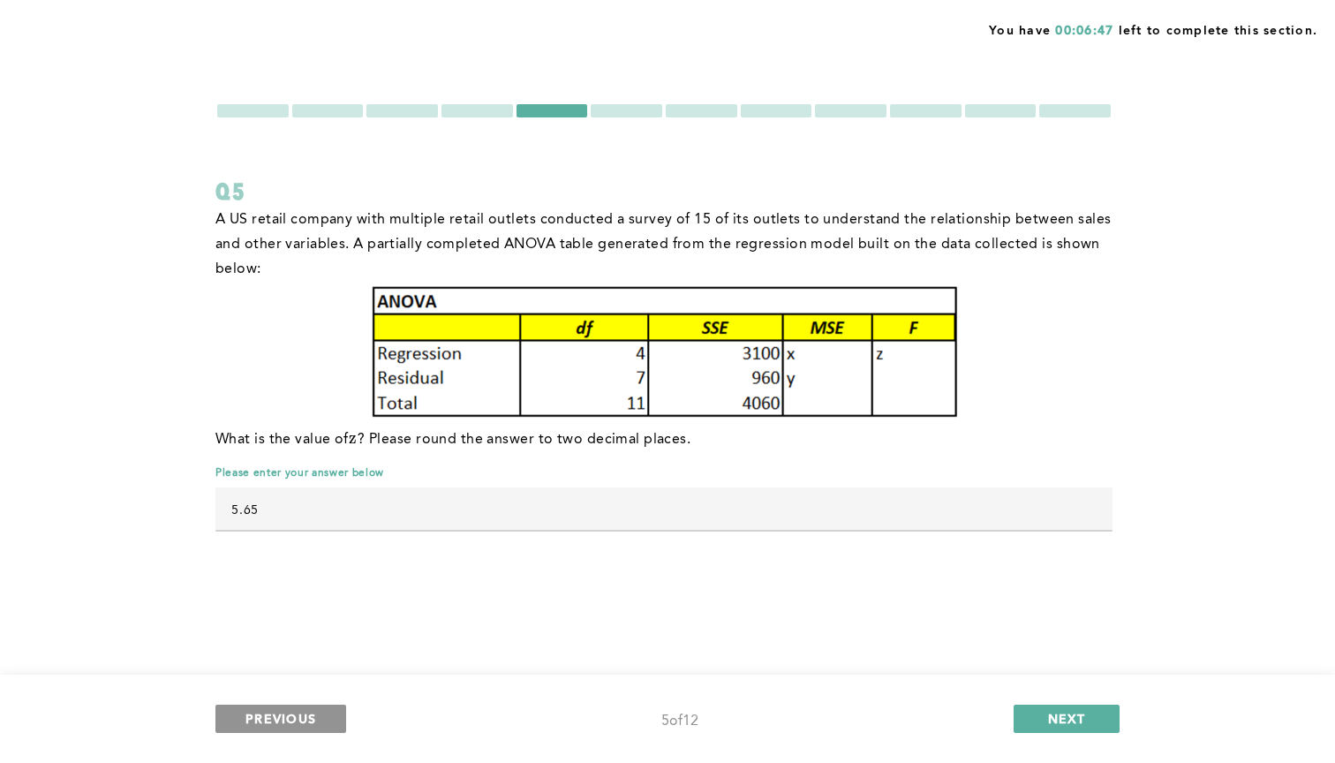
click at [321, 727] on button "PREVIOUS" at bounding box center [280, 719] width 131 height 28
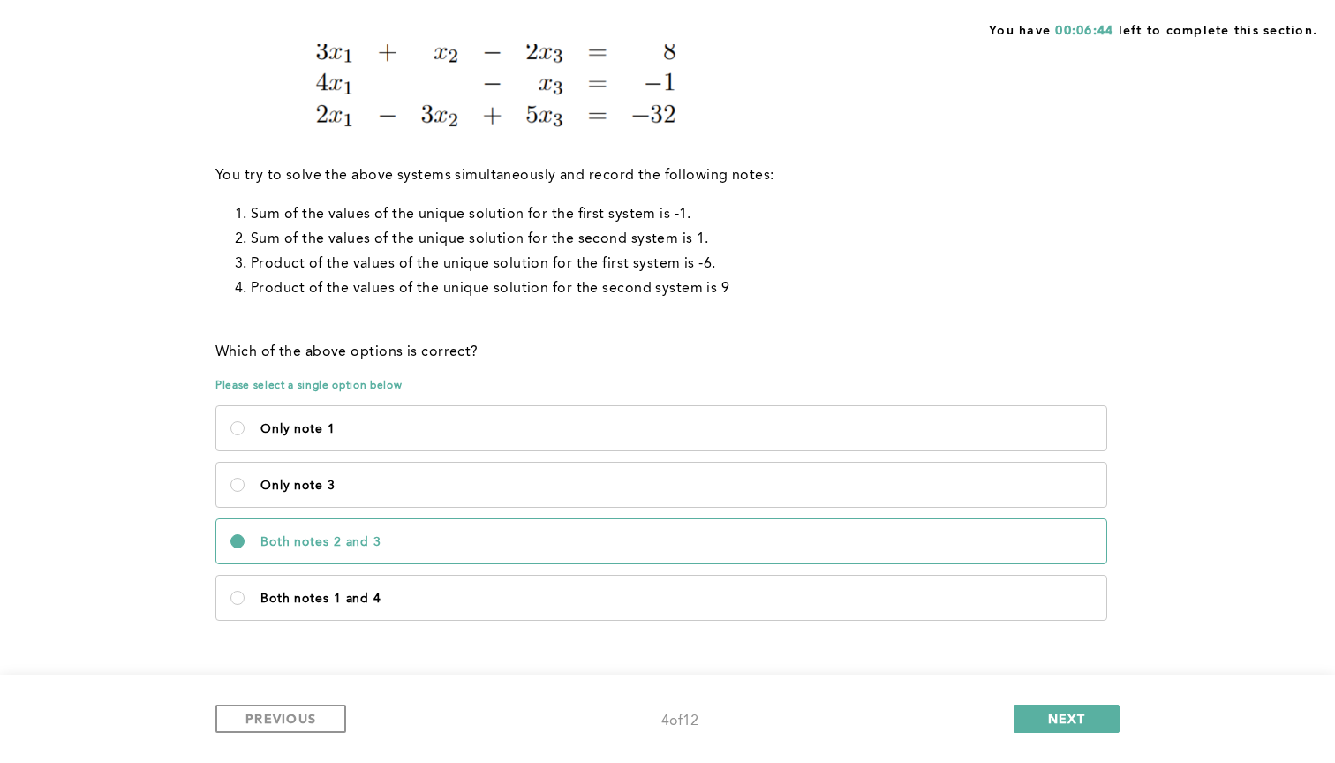
scroll to position [450, 0]
click at [313, 709] on button "PREVIOUS" at bounding box center [280, 719] width 131 height 28
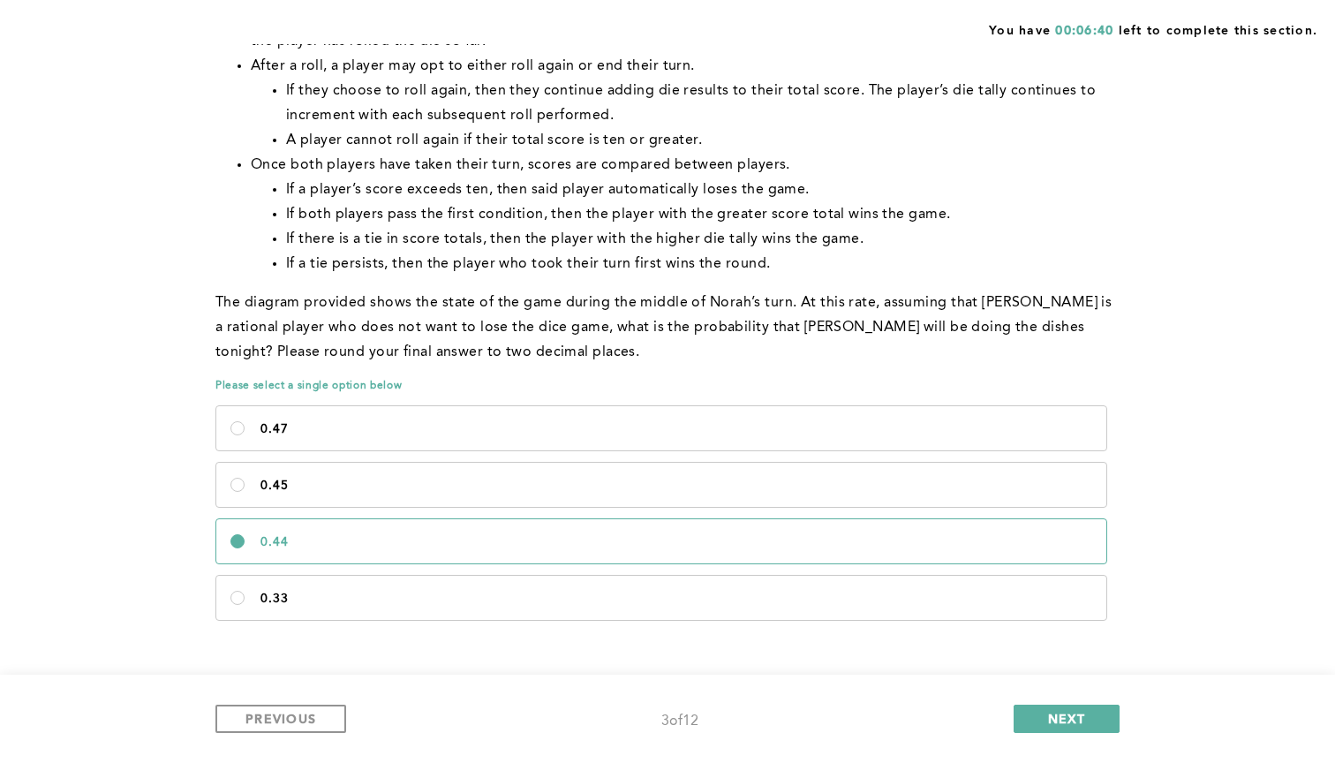
scroll to position [838, 0]
click at [305, 711] on span "PREVIOUS" at bounding box center [281, 718] width 71 height 17
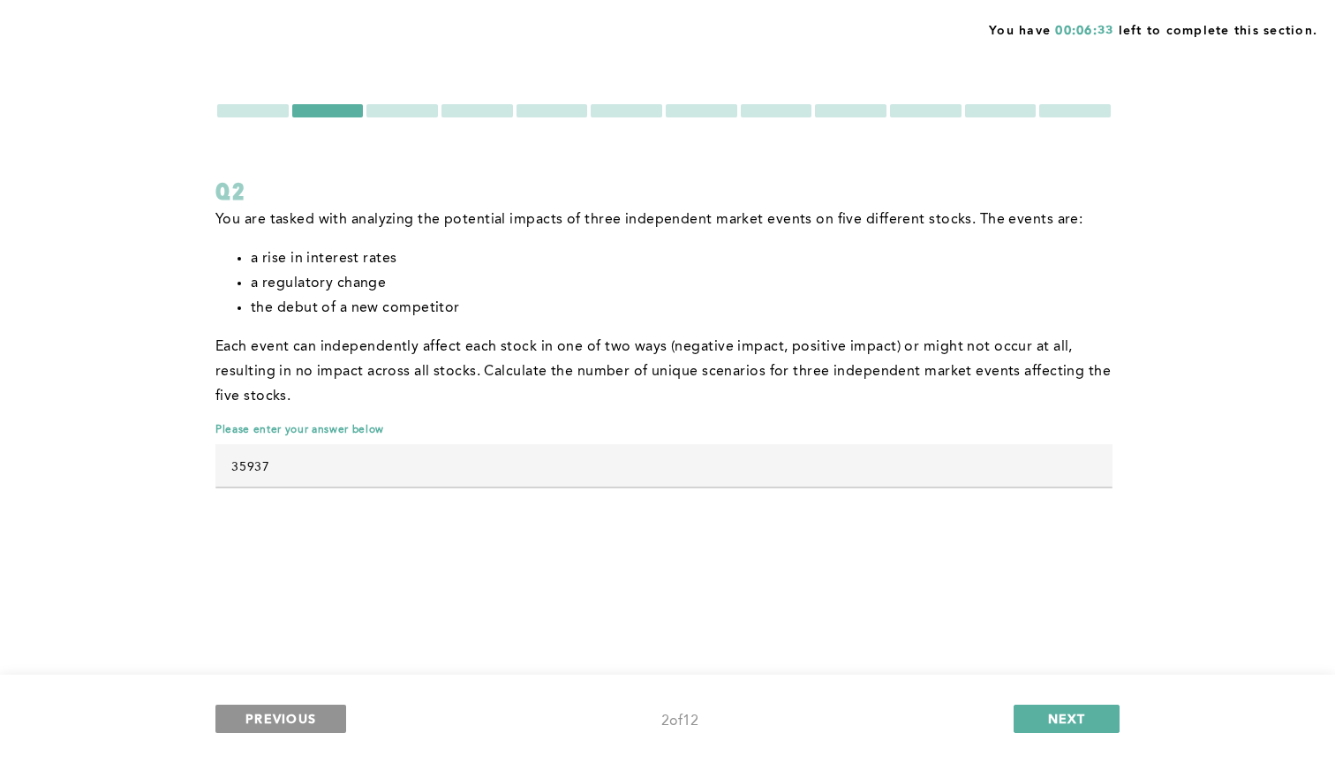
click at [305, 711] on span "PREVIOUS" at bounding box center [281, 718] width 71 height 17
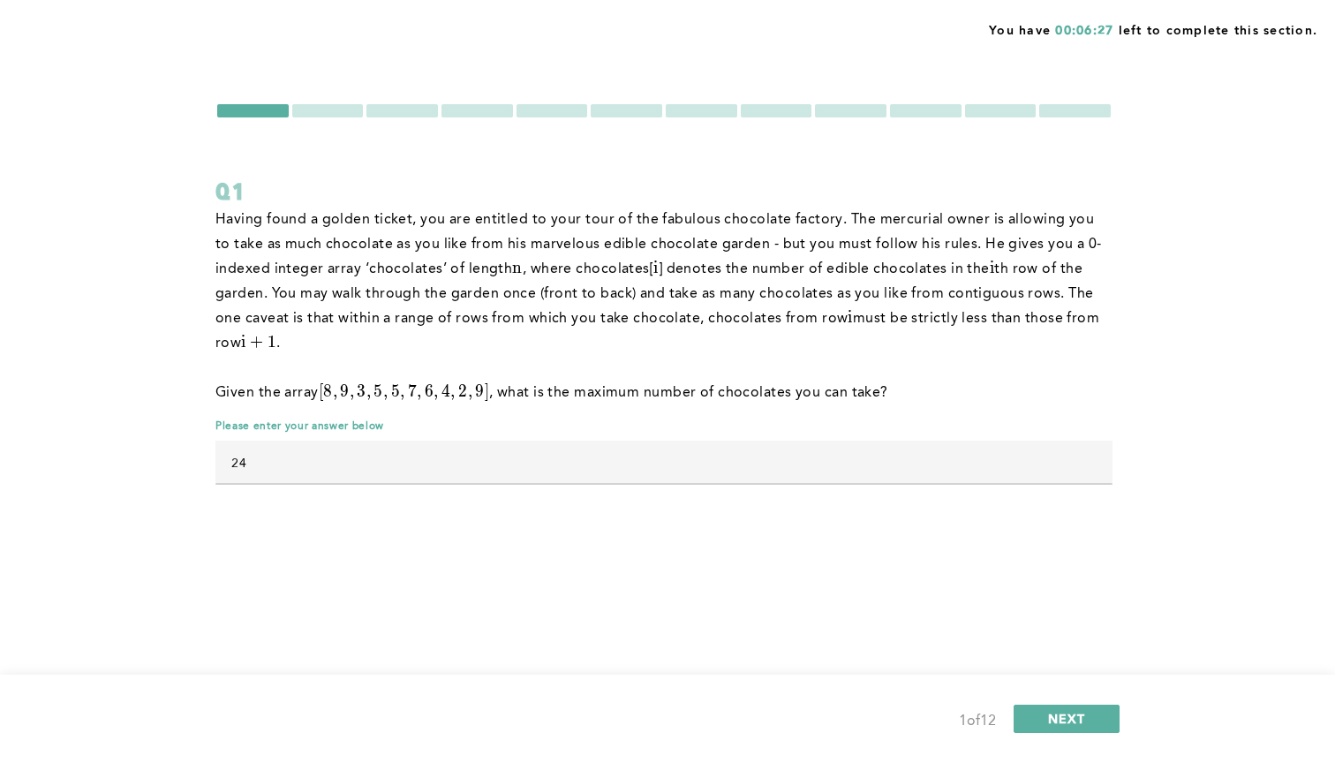
click at [1089, 110] on div at bounding box center [1075, 110] width 72 height 13
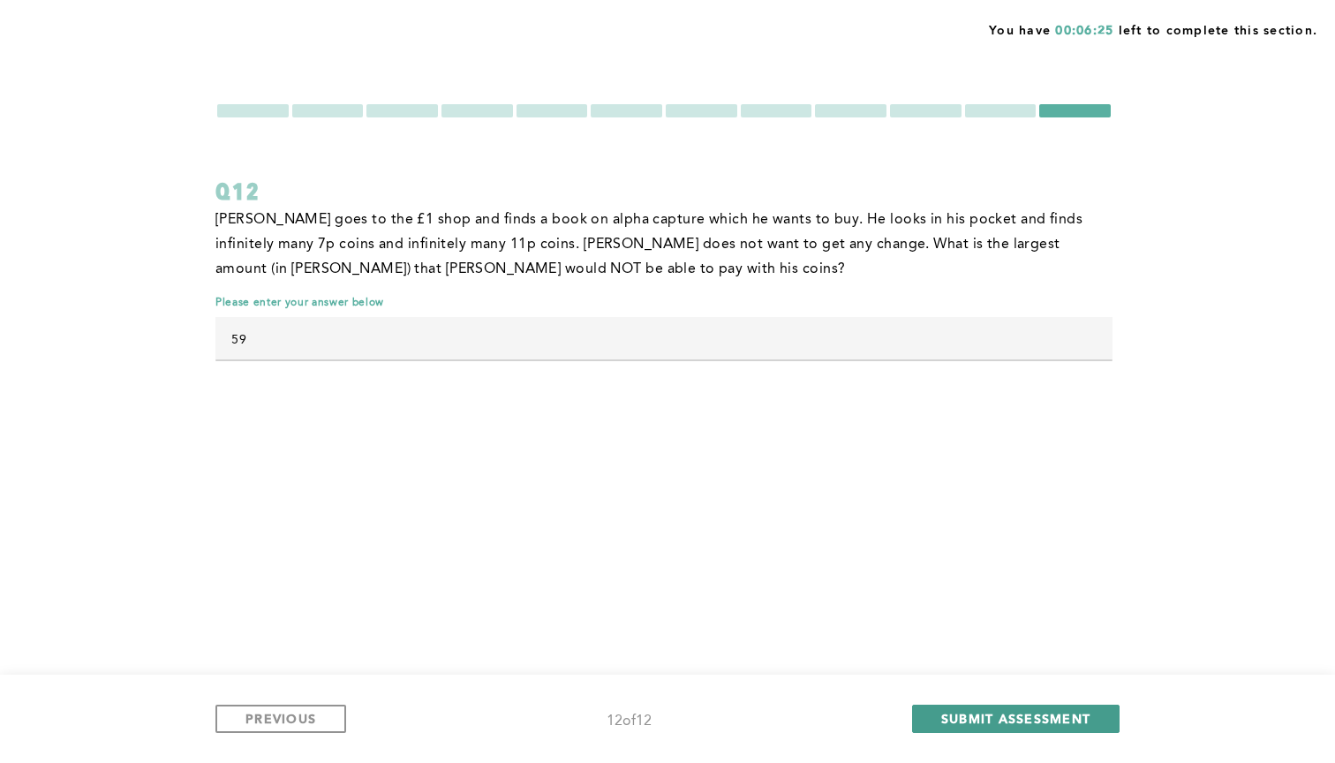
click at [957, 729] on button "SUBMIT ASSESSMENT" at bounding box center [1016, 719] width 208 height 28
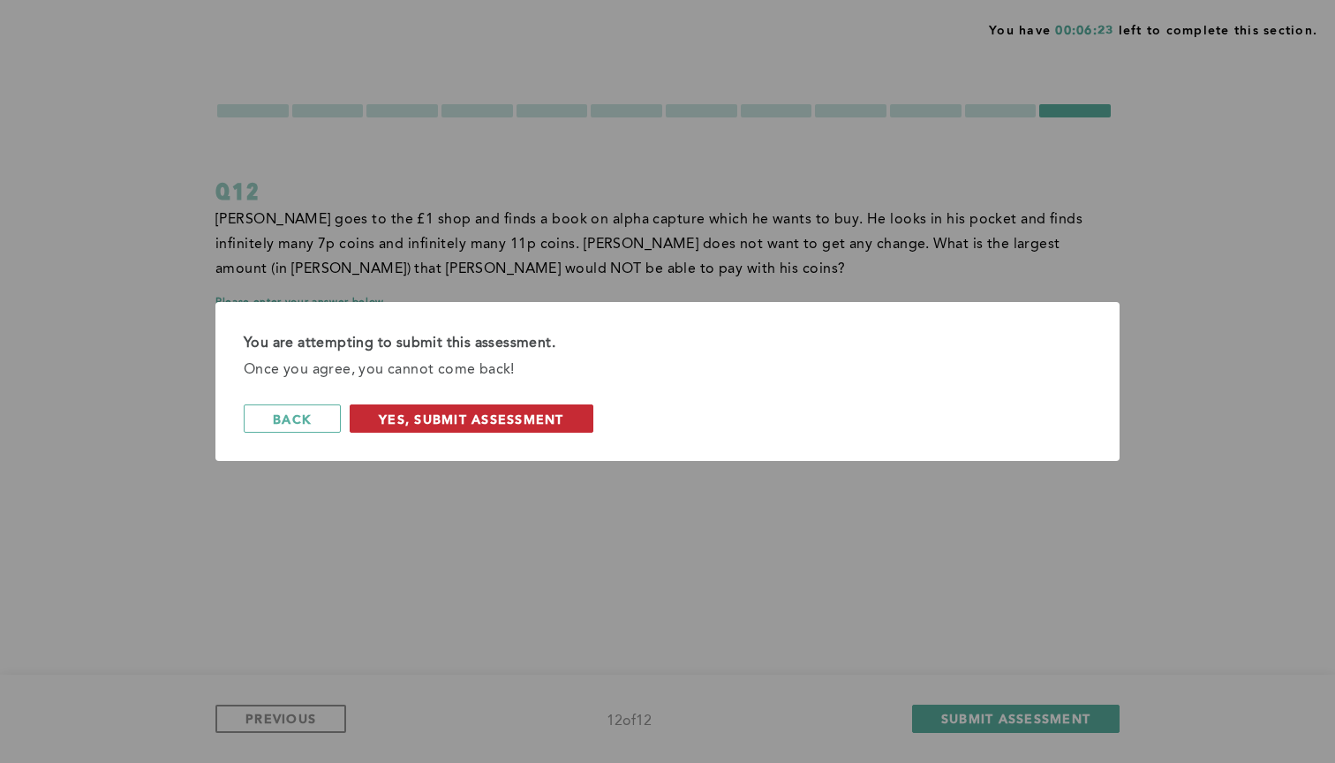
click at [515, 419] on span "Yes, Submit Assessment" at bounding box center [471, 419] width 185 height 17
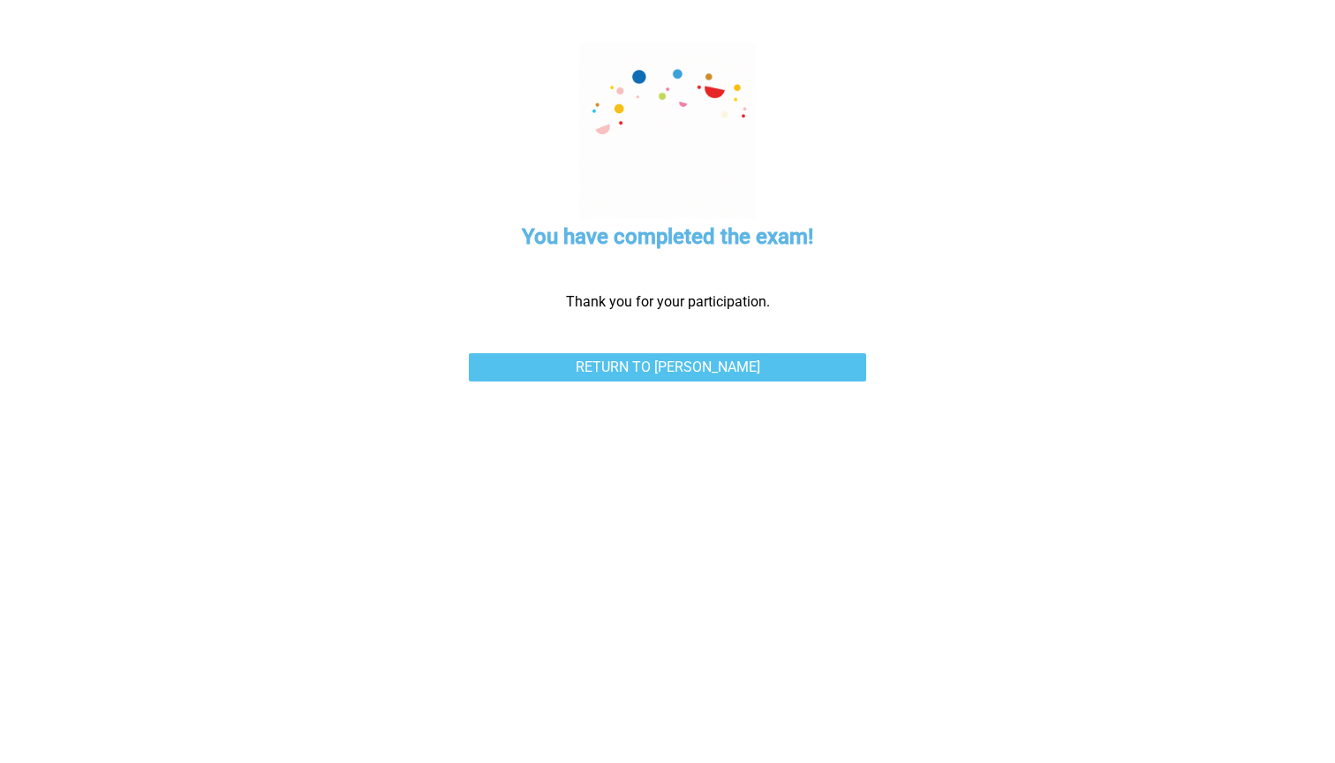
click at [774, 368] on link "Return to [PERSON_NAME]" at bounding box center [667, 367] width 397 height 28
